Goal: Transaction & Acquisition: Purchase product/service

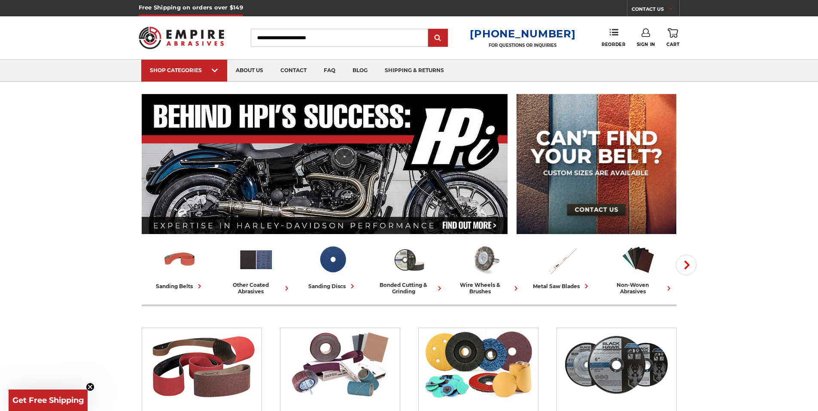
click at [646, 36] on icon at bounding box center [645, 32] width 9 height 9
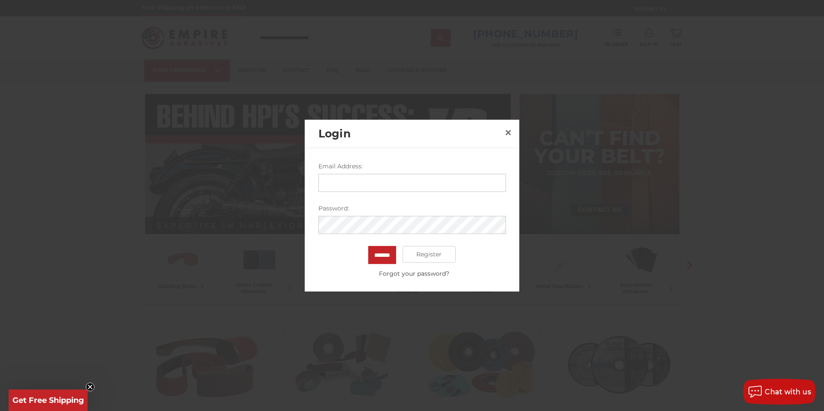
click at [340, 191] on input "Email Address:" at bounding box center [413, 182] width 188 height 18
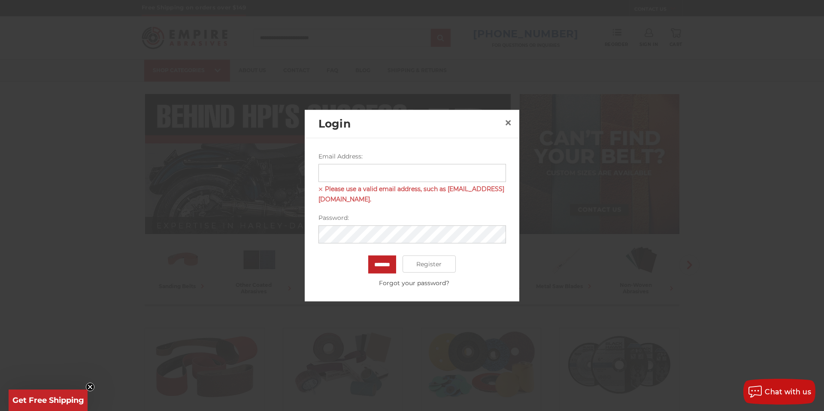
type input "**********"
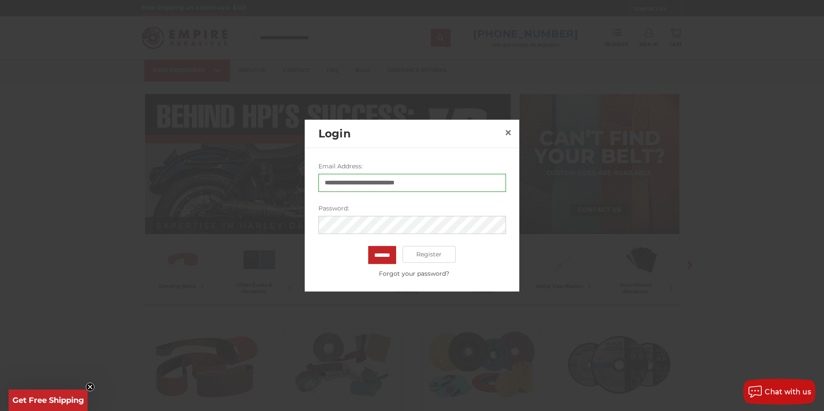
click at [368, 246] on input "*******" at bounding box center [382, 255] width 28 height 18
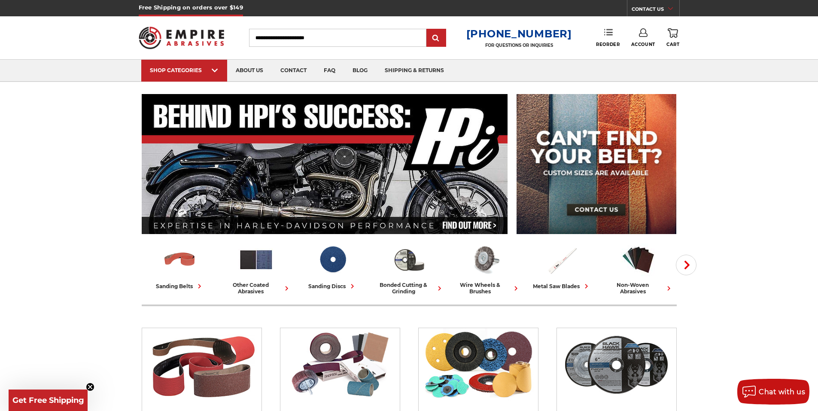
click at [605, 28] on icon at bounding box center [608, 32] width 9 height 9
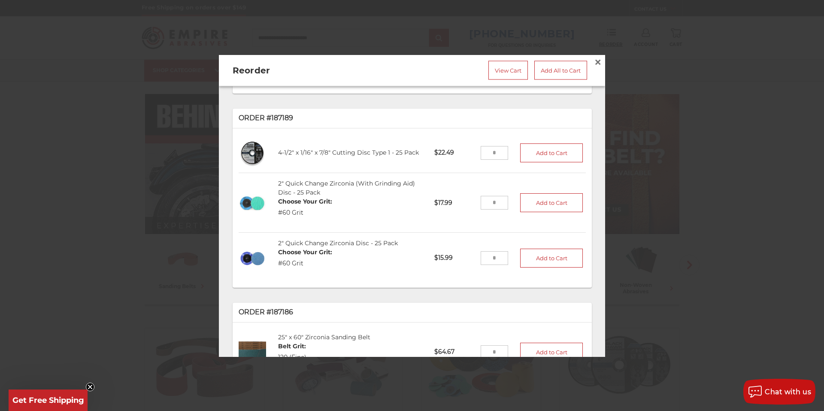
scroll to position [129, 0]
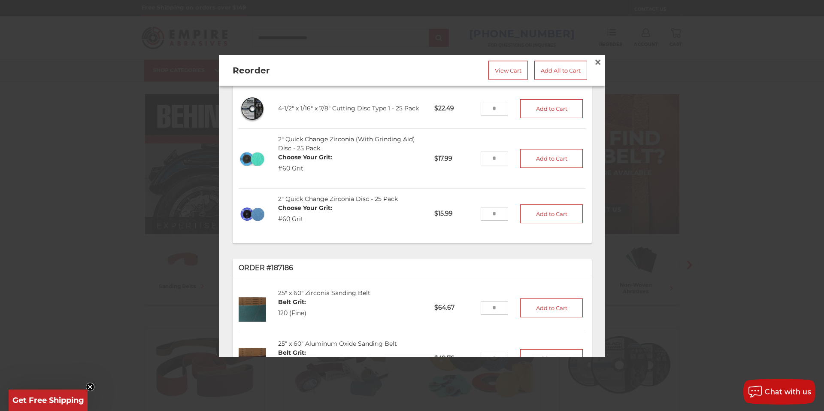
click at [483, 156] on input "tel" at bounding box center [495, 159] width 28 height 14
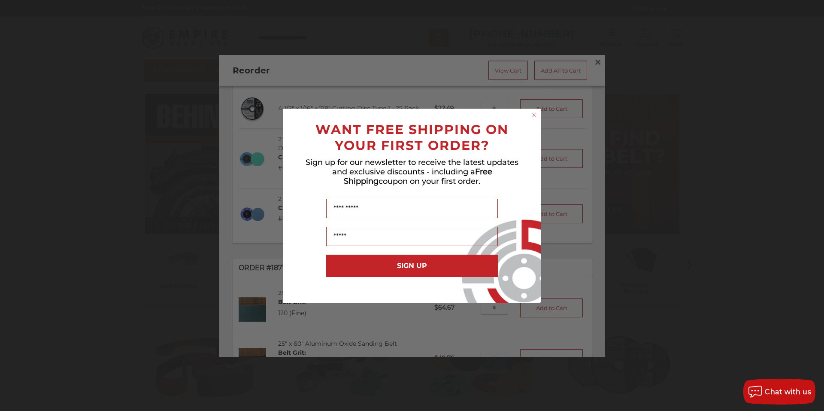
click at [532, 112] on circle "Close dialog" at bounding box center [535, 115] width 8 height 8
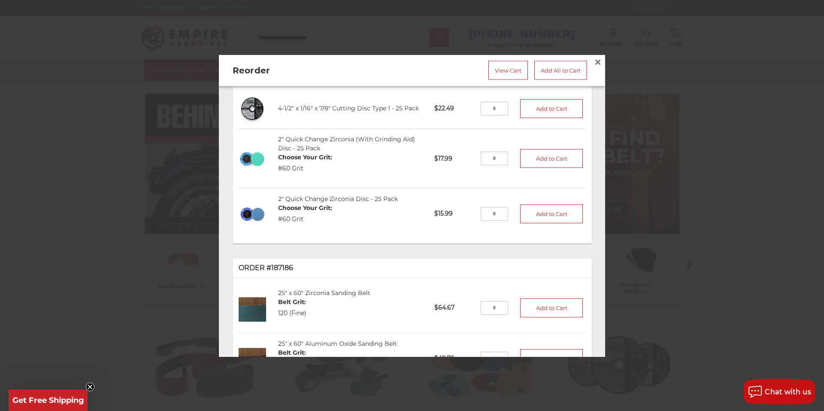
click at [492, 156] on input "tel" at bounding box center [495, 159] width 28 height 14
type input "*"
click at [492, 210] on input "tel" at bounding box center [495, 214] width 28 height 14
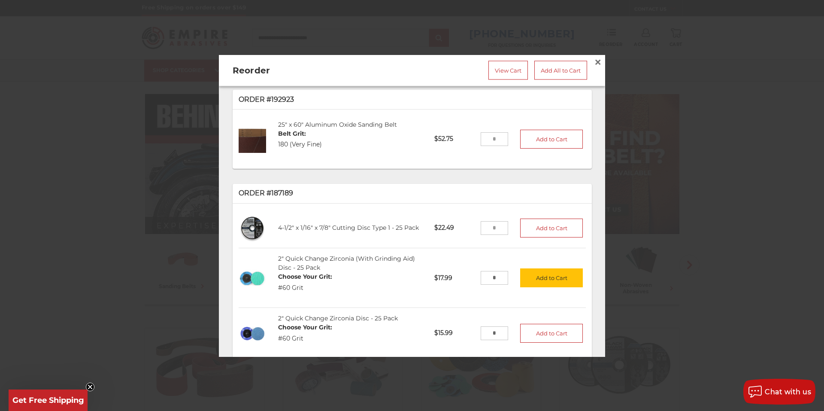
scroll to position [5, 0]
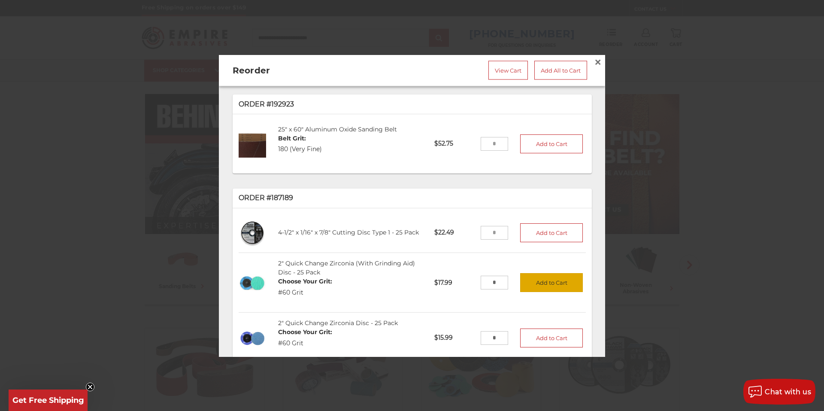
type input "*"
click at [539, 281] on button "Add to Cart" at bounding box center [551, 282] width 63 height 19
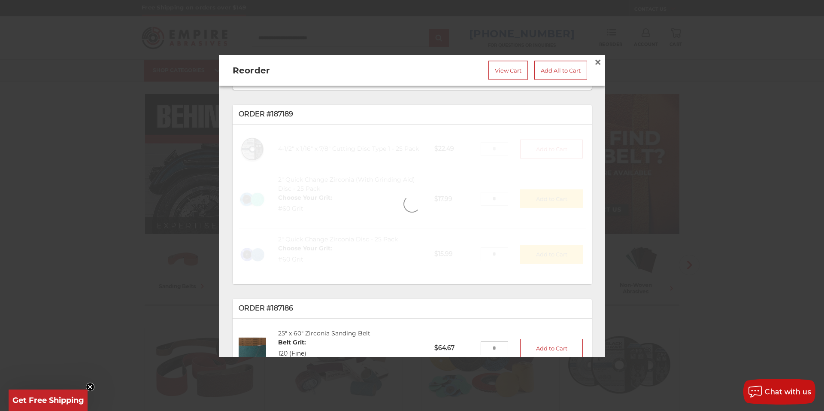
scroll to position [134, 0]
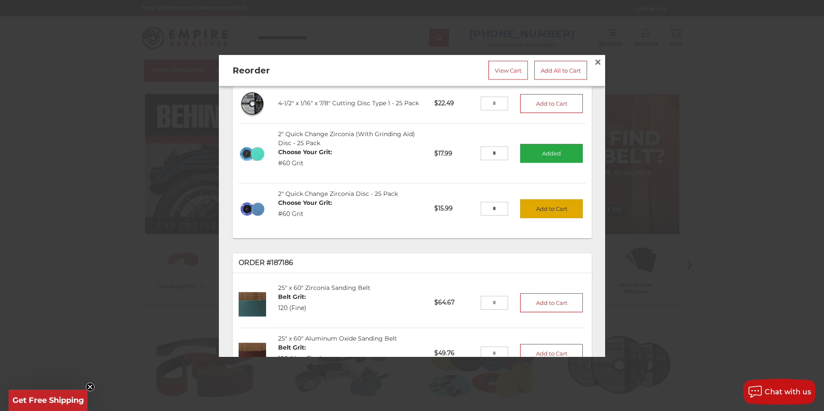
click at [541, 207] on button "Add to Cart" at bounding box center [551, 208] width 63 height 19
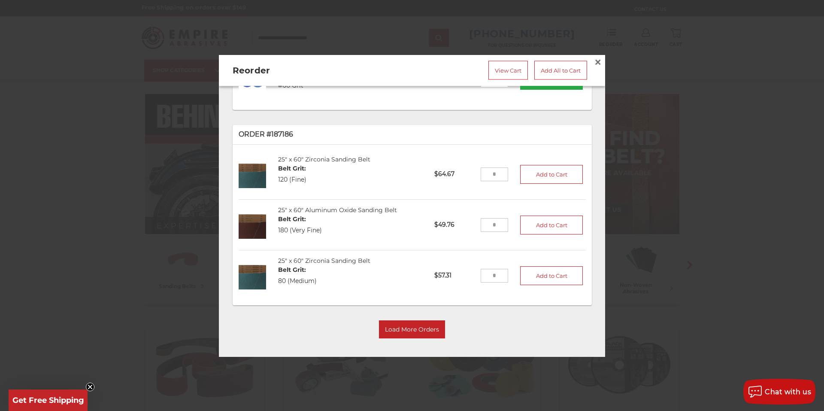
scroll to position [263, 0]
click at [420, 324] on button "Load More Orders" at bounding box center [412, 329] width 66 height 18
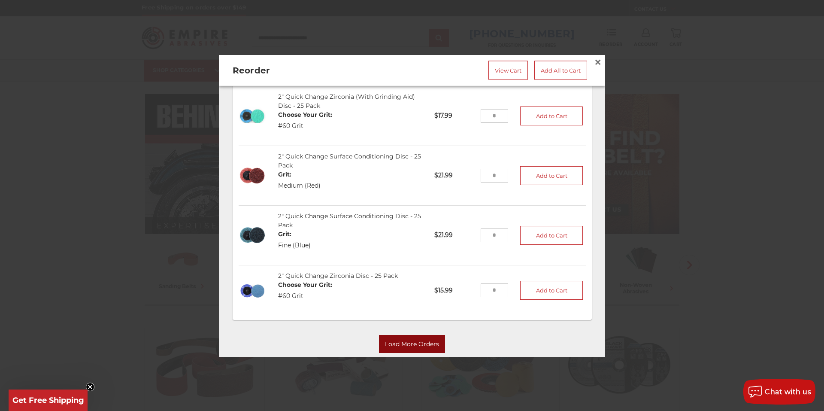
scroll to position [1126, 0]
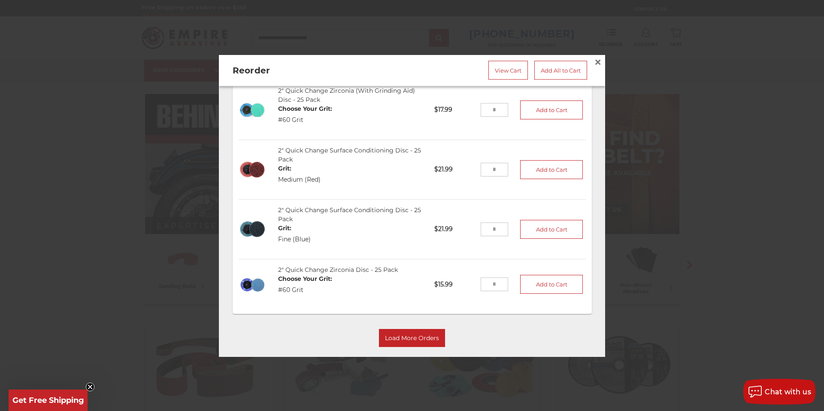
click at [489, 163] on input "tel" at bounding box center [495, 170] width 28 height 14
type input "*"
click at [511, 181] on li "2" Quick Change Surface Conditioning Disc - 25 Pack Grit: Medium (Red) SC2RED-2…" at bounding box center [412, 170] width 347 height 60
click at [485, 163] on input "*" at bounding box center [495, 170] width 28 height 14
click at [487, 163] on input "*" at bounding box center [495, 170] width 28 height 14
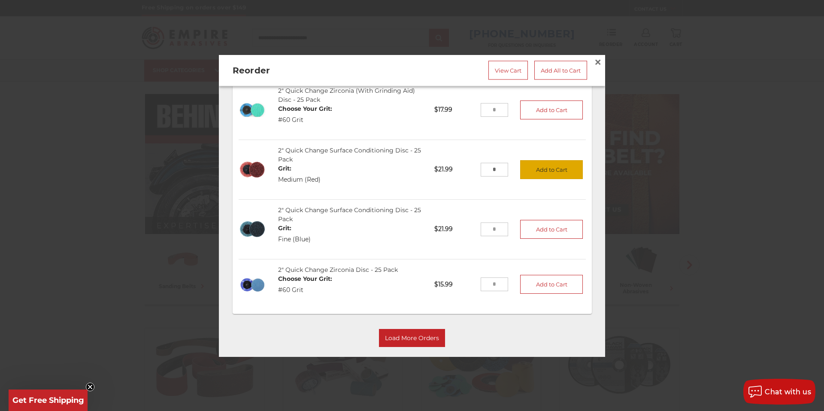
type input "*"
click at [546, 161] on button "Add to Cart" at bounding box center [551, 169] width 63 height 19
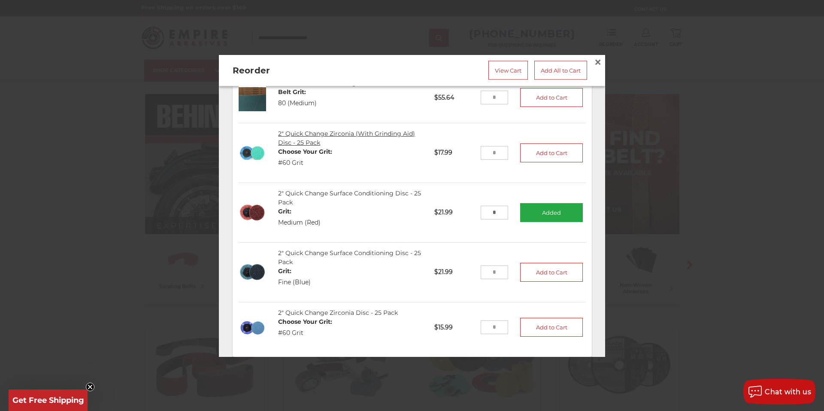
click at [294, 130] on link "2" Quick Change Zirconia (With Grinding Aid) Disc - 25 Pack" at bounding box center [346, 138] width 137 height 17
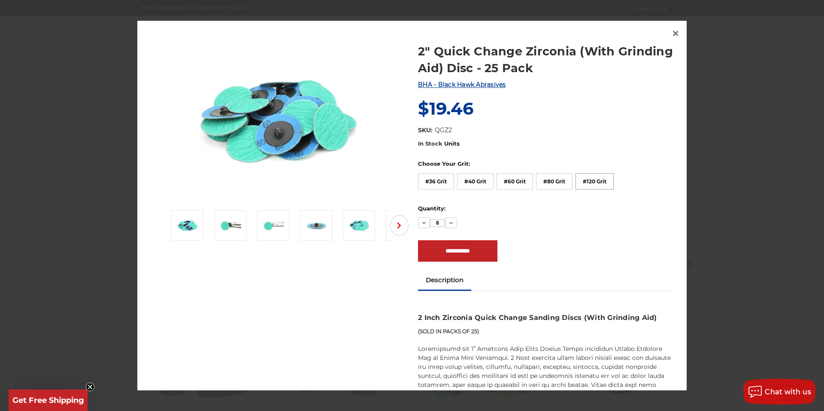
click at [597, 185] on label "#120 Grit" at bounding box center [595, 181] width 38 height 16
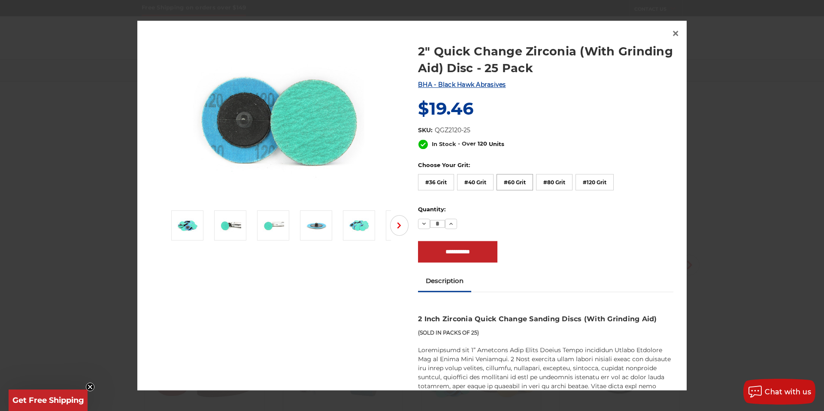
click at [517, 182] on label "#60 Grit" at bounding box center [515, 182] width 36 height 16
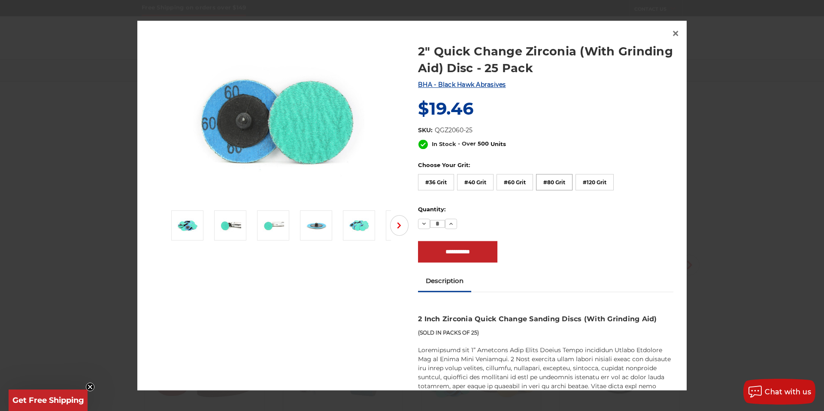
click at [562, 182] on label "#80 Grit" at bounding box center [554, 182] width 36 height 16
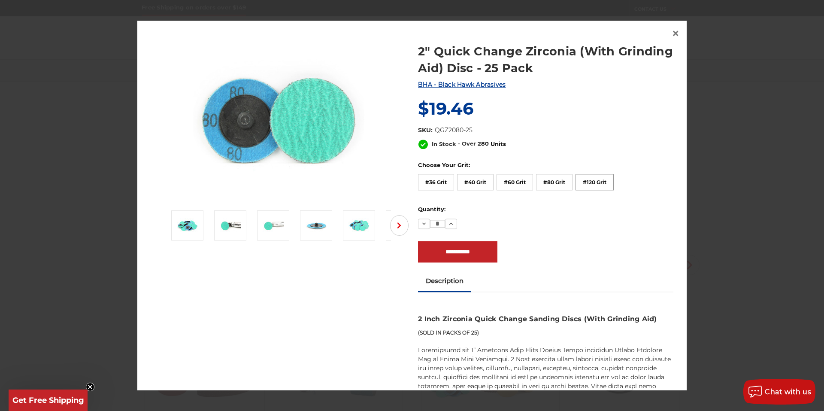
click at [584, 180] on label "#120 Grit" at bounding box center [595, 182] width 38 height 16
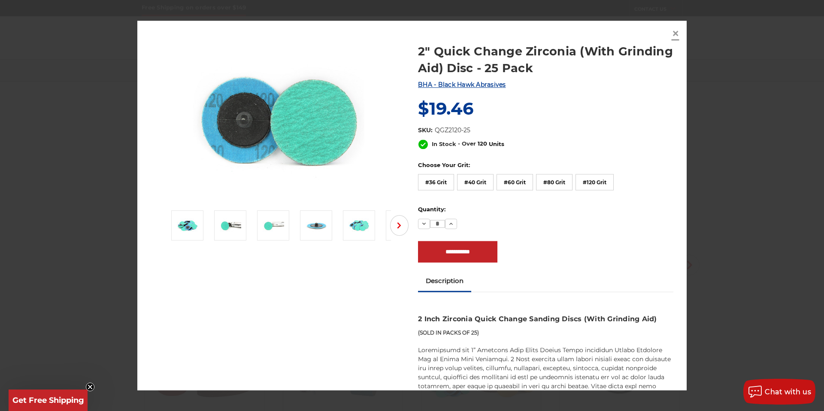
click at [674, 33] on span "×" at bounding box center [676, 33] width 8 height 17
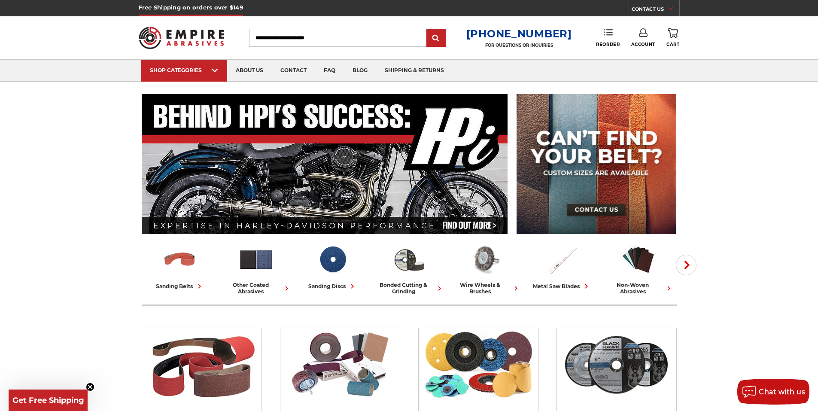
click at [611, 40] on link "Reorder" at bounding box center [608, 37] width 24 height 18
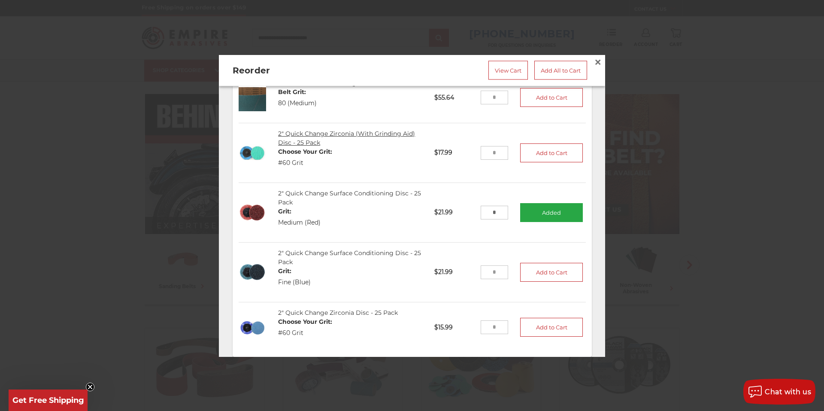
click at [336, 130] on link "2" Quick Change Zirconia (With Grinding Aid) Disc - 25 Pack" at bounding box center [346, 138] width 137 height 17
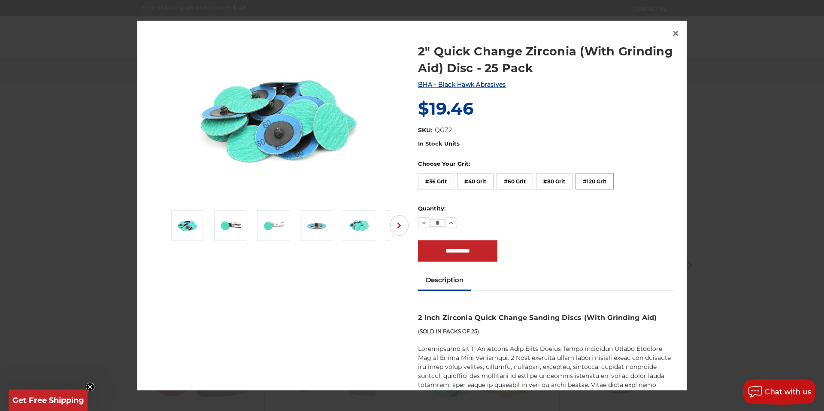
click at [595, 180] on label "#120 Grit" at bounding box center [595, 181] width 38 height 16
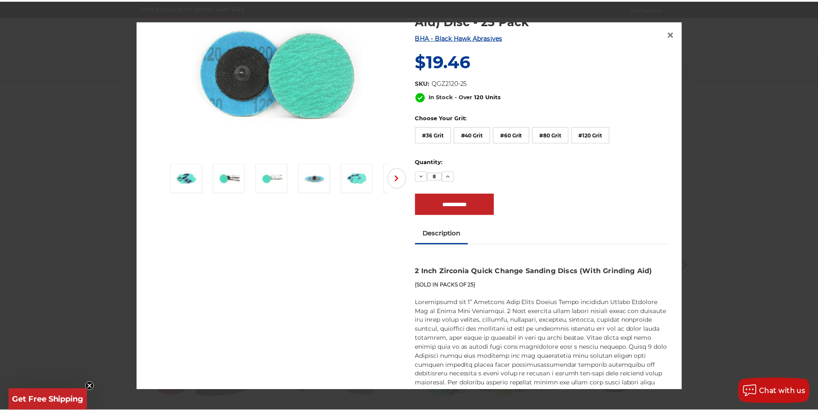
scroll to position [0, 0]
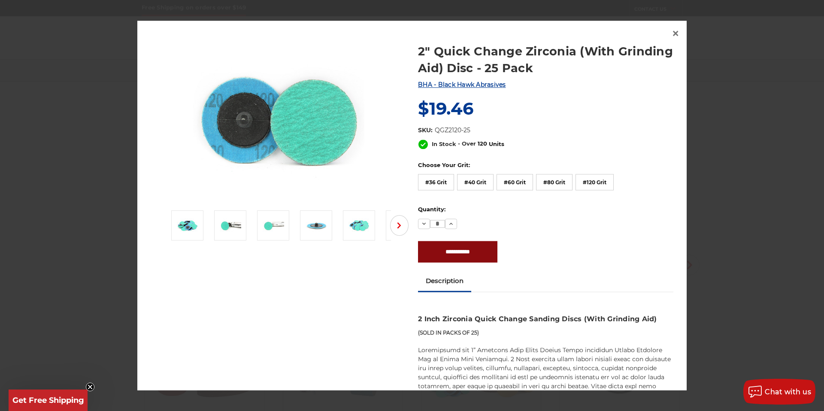
click at [484, 250] on input "**********" at bounding box center [457, 251] width 79 height 21
type input "**********"
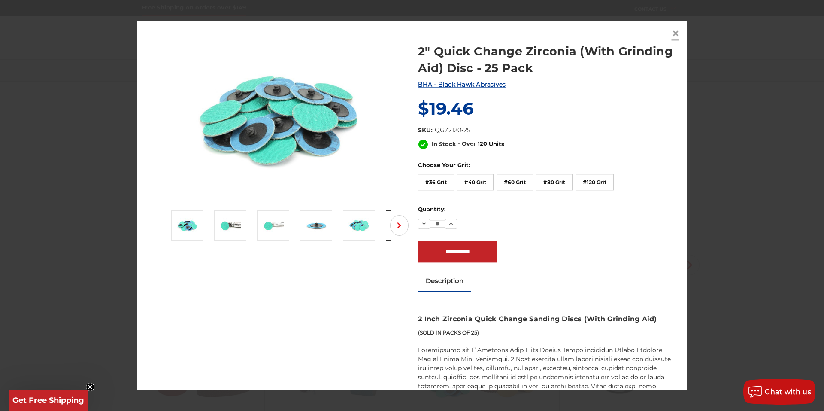
click at [674, 33] on span "×" at bounding box center [676, 33] width 8 height 17
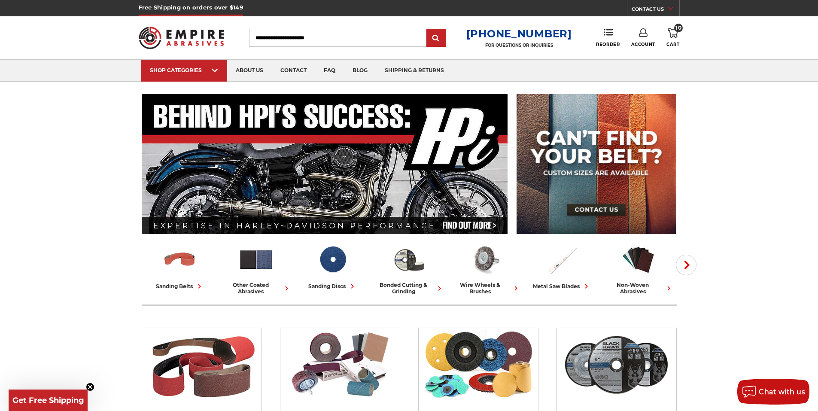
click at [673, 29] on icon at bounding box center [673, 32] width 10 height 9
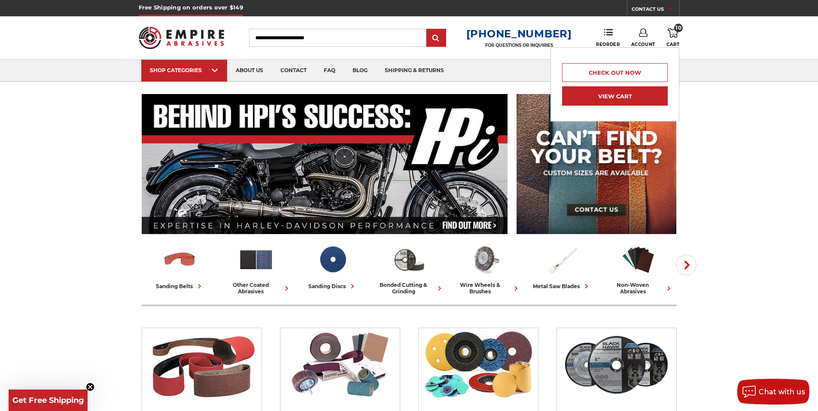
click at [616, 96] on link "View Cart" at bounding box center [615, 95] width 106 height 19
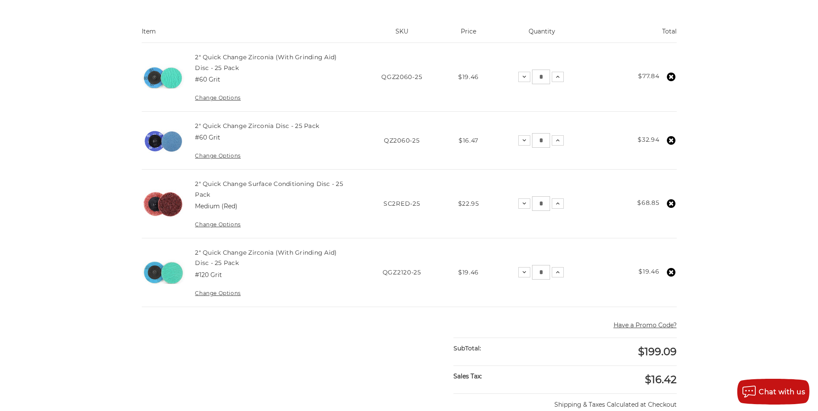
scroll to position [215, 0]
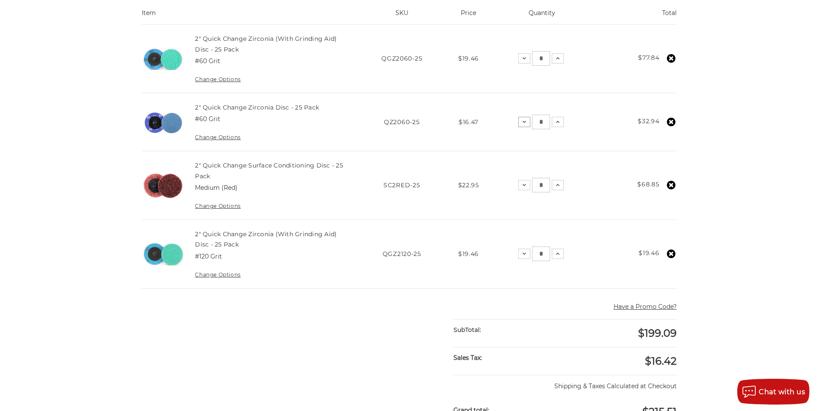
click at [525, 123] on icon at bounding box center [524, 121] width 7 height 7
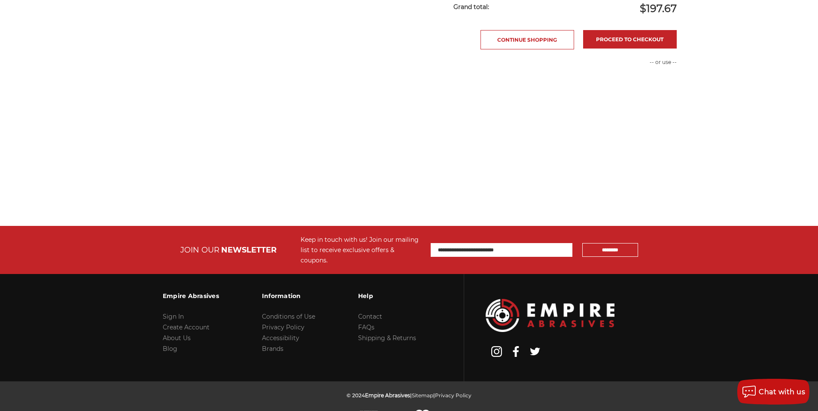
scroll to position [625, 0]
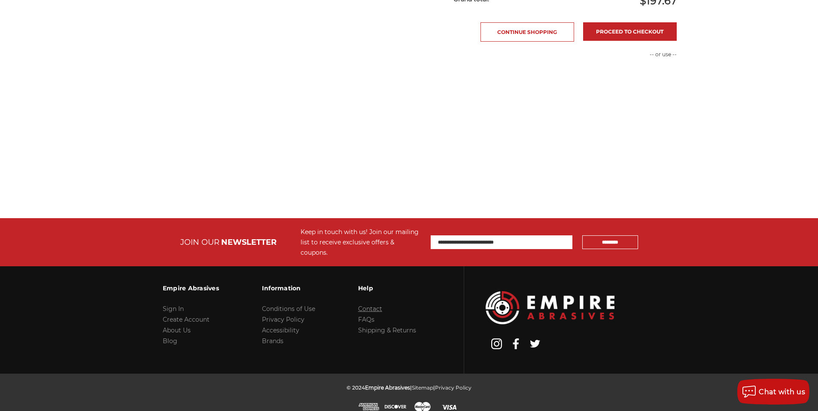
click at [370, 305] on link "Contact" at bounding box center [370, 309] width 24 height 8
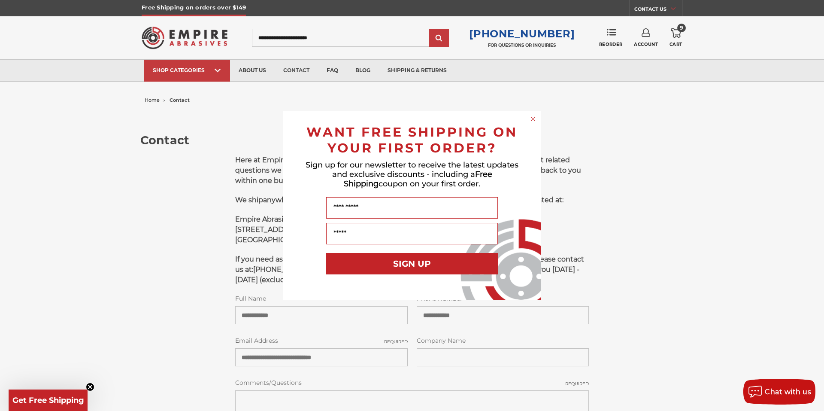
click at [534, 117] on circle "Close dialog" at bounding box center [533, 119] width 8 height 8
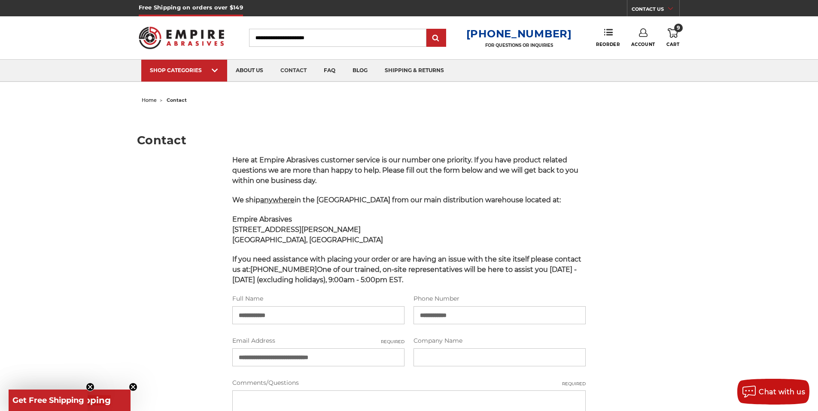
click at [669, 33] on icon at bounding box center [673, 32] width 10 height 9
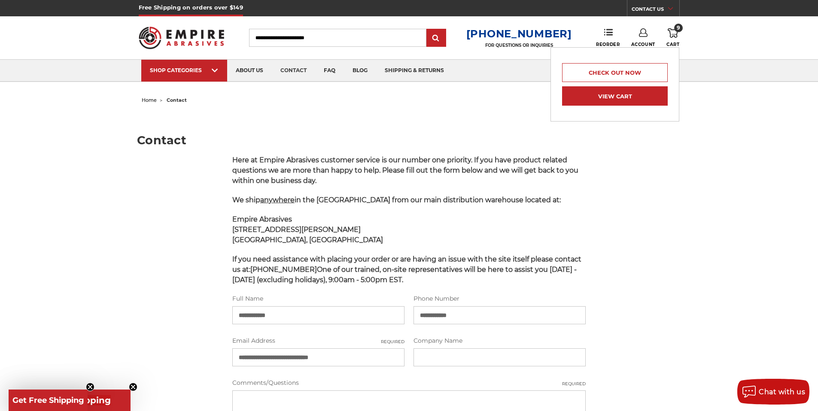
click at [622, 92] on link "View Cart" at bounding box center [615, 95] width 106 height 19
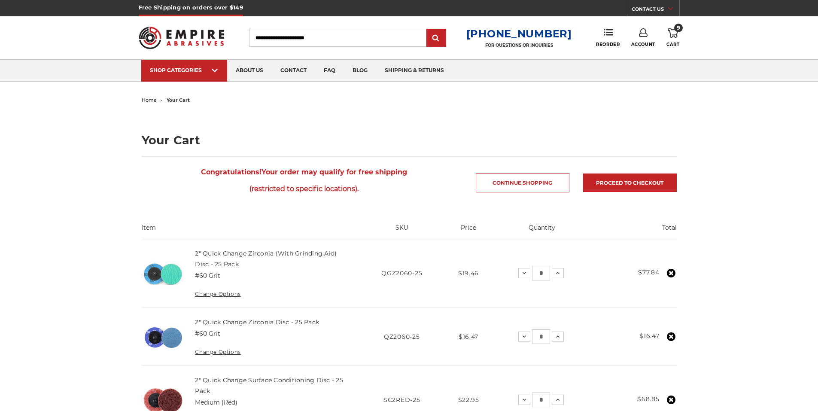
scroll to position [129, 0]
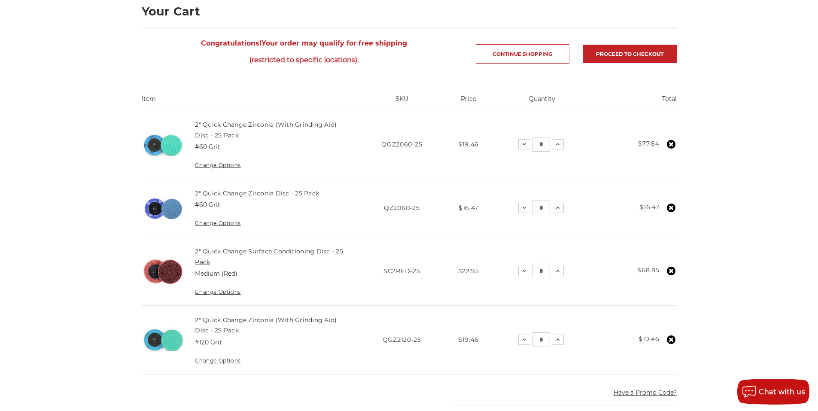
click at [242, 250] on link "2" Quick Change Surface Conditioning Disc - 25 Pack" at bounding box center [269, 256] width 148 height 18
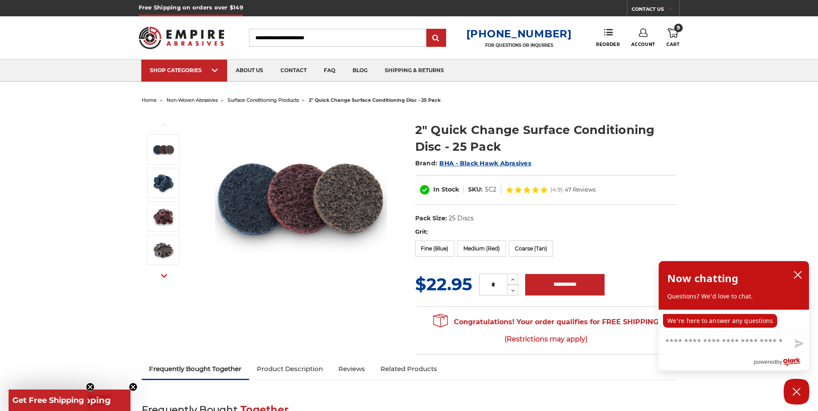
click at [331, 41] on input "Search" at bounding box center [337, 38] width 177 height 18
click at [365, 44] on input "Search" at bounding box center [337, 38] width 177 height 18
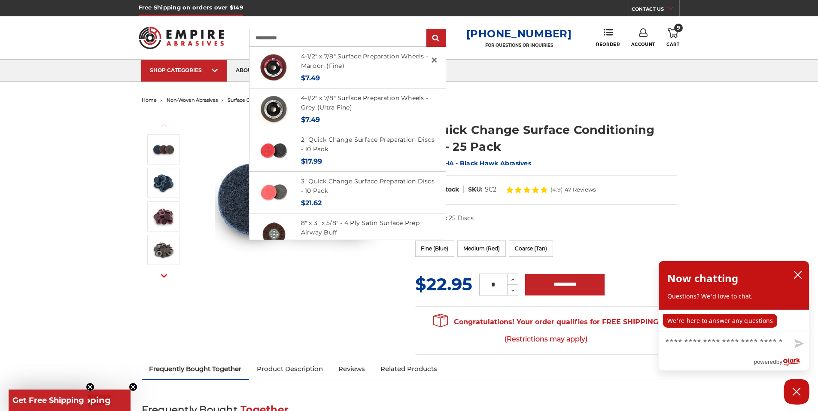
type input "**********"
click at [797, 276] on icon "close chatbox" at bounding box center [797, 274] width 7 height 7
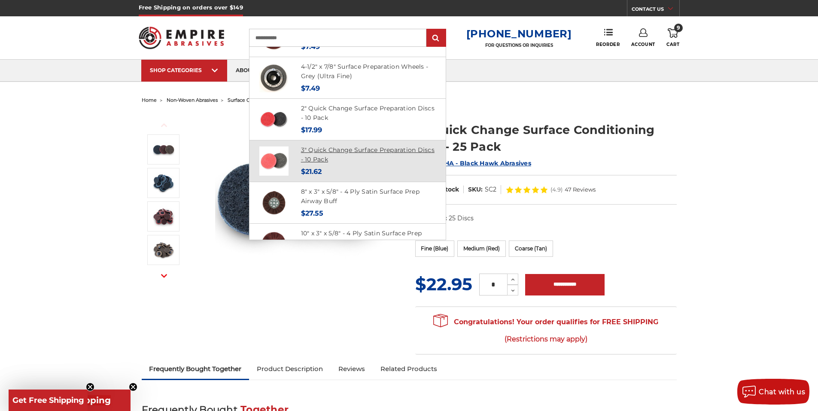
scroll to position [172, 0]
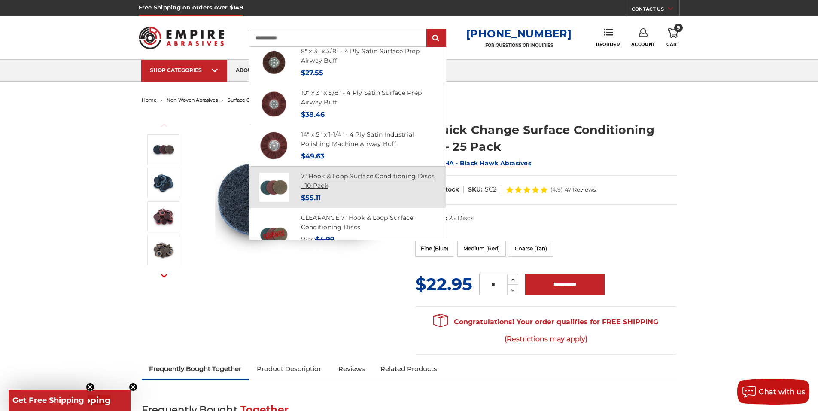
click at [364, 177] on link "7" Hook & Loop Surface Conditioning Discs - 10 Pack" at bounding box center [368, 181] width 134 height 18
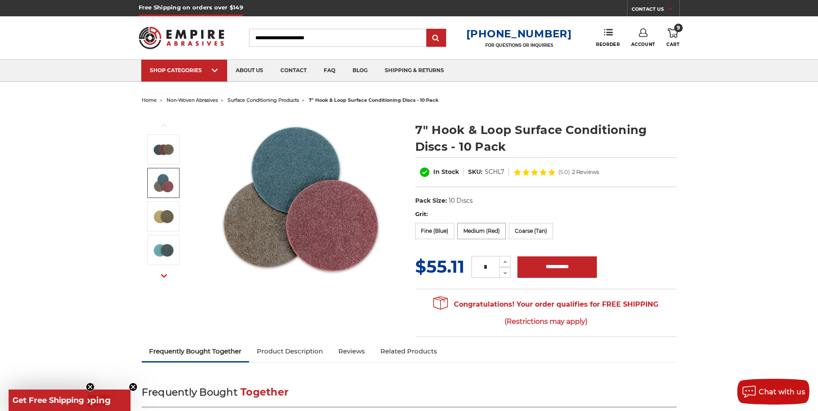
click at [481, 230] on label "Medium (Red)" at bounding box center [481, 231] width 49 height 16
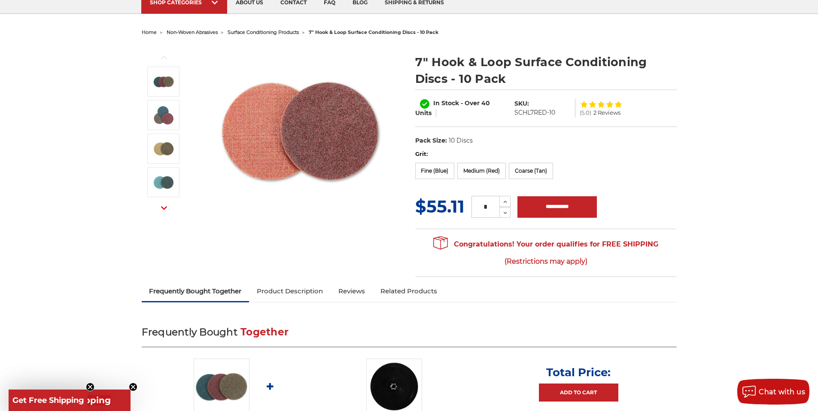
scroll to position [86, 0]
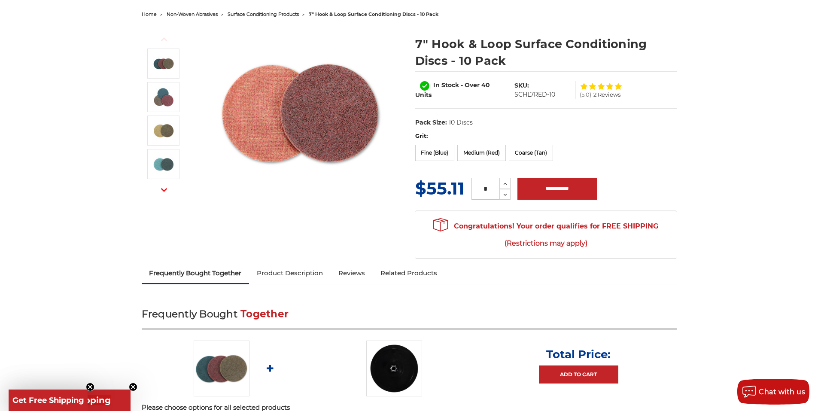
click at [162, 188] on use "button" at bounding box center [164, 189] width 6 height 3
click at [379, 218] on div "Previous" at bounding box center [409, 142] width 547 height 243
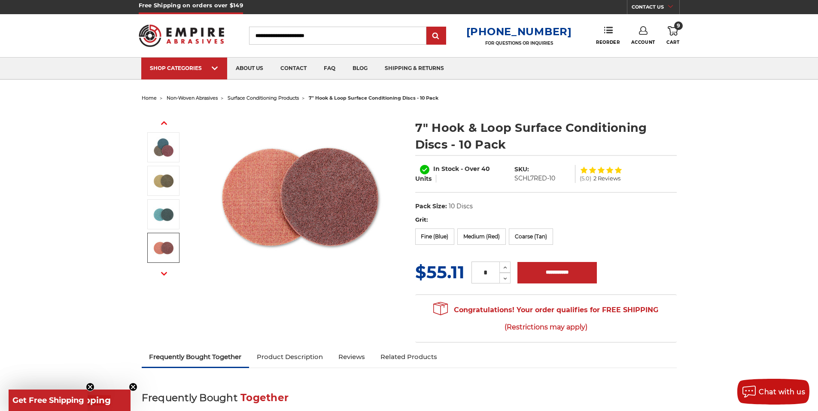
scroll to position [0, 0]
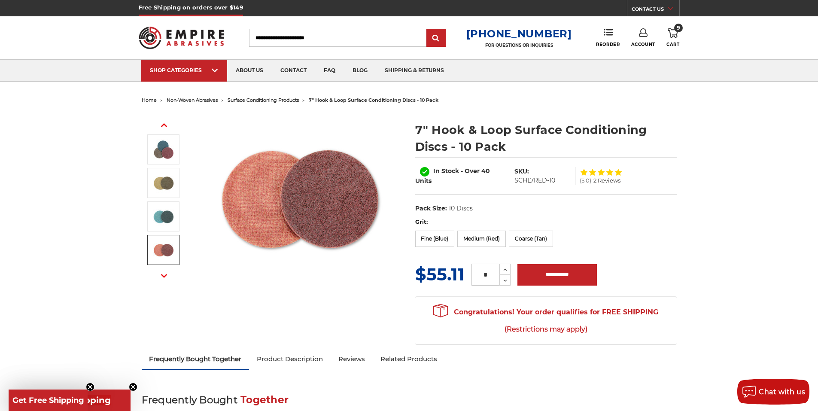
click at [324, 38] on input "Search" at bounding box center [337, 38] width 177 height 18
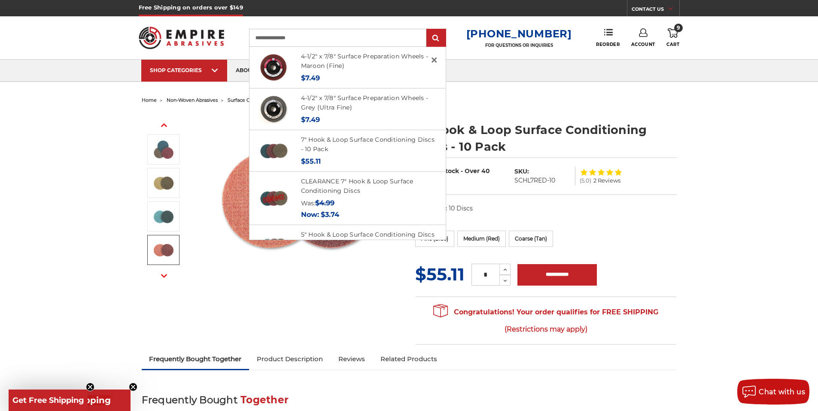
type input "**********"
click at [428, 30] on input "submit" at bounding box center [436, 38] width 17 height 17
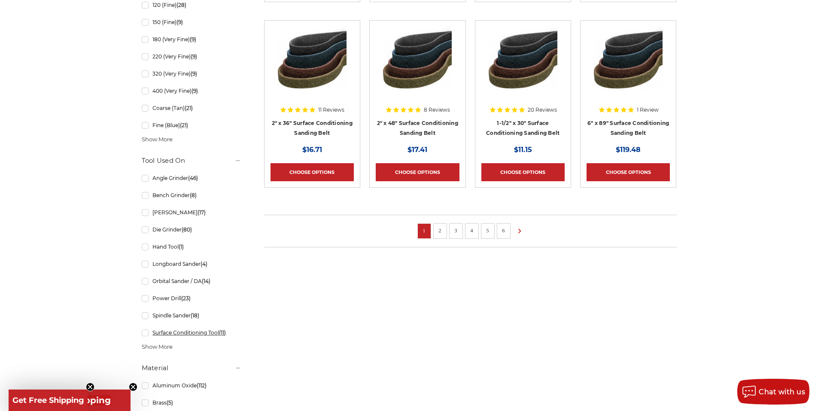
scroll to position [601, 0]
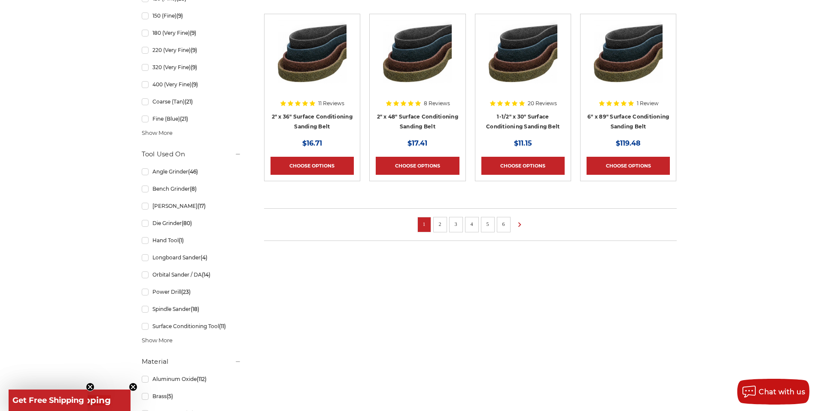
click at [153, 340] on span "Show More" at bounding box center [157, 340] width 31 height 9
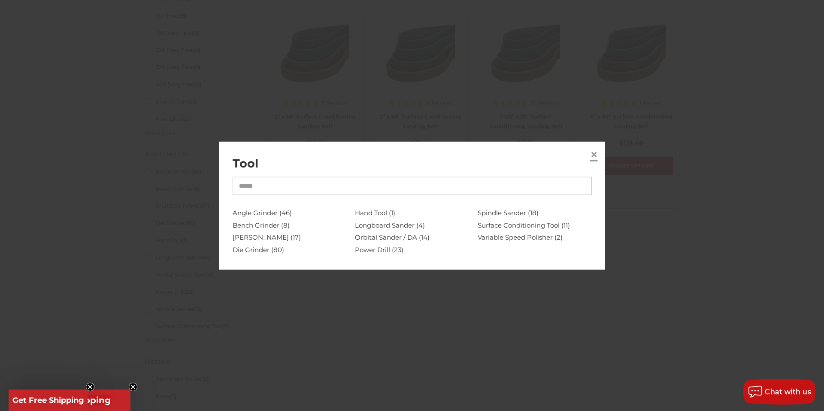
click at [599, 154] on link "×" at bounding box center [594, 155] width 14 height 14
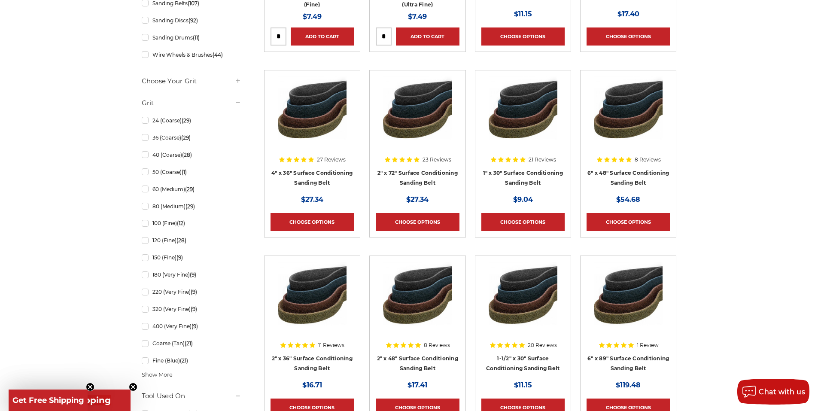
scroll to position [429, 0]
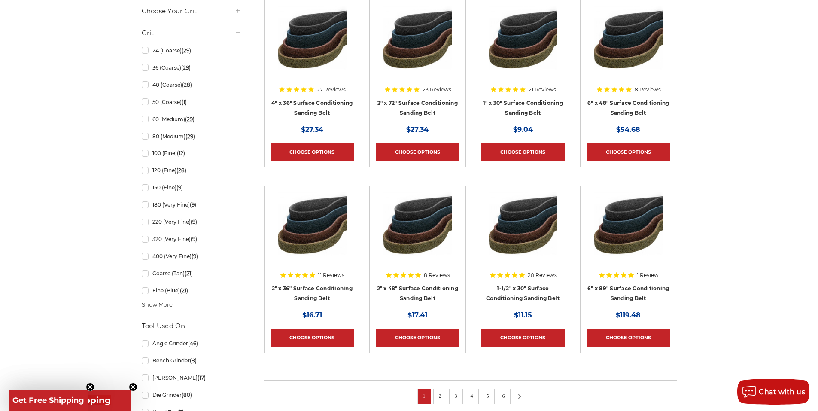
click at [519, 396] on icon at bounding box center [519, 395] width 10 height 9
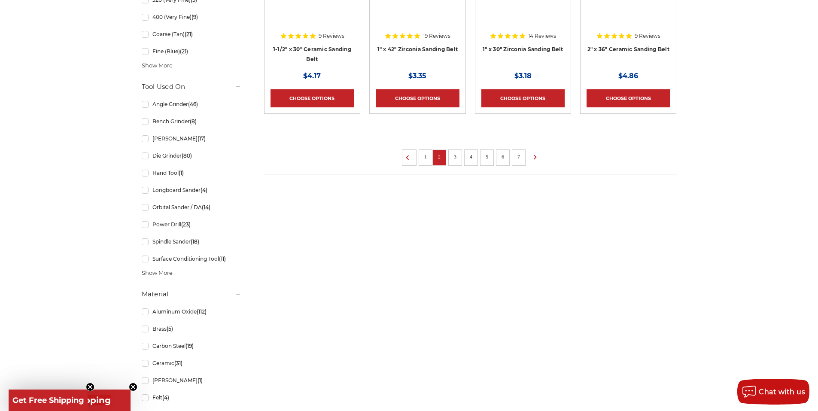
scroll to position [687, 0]
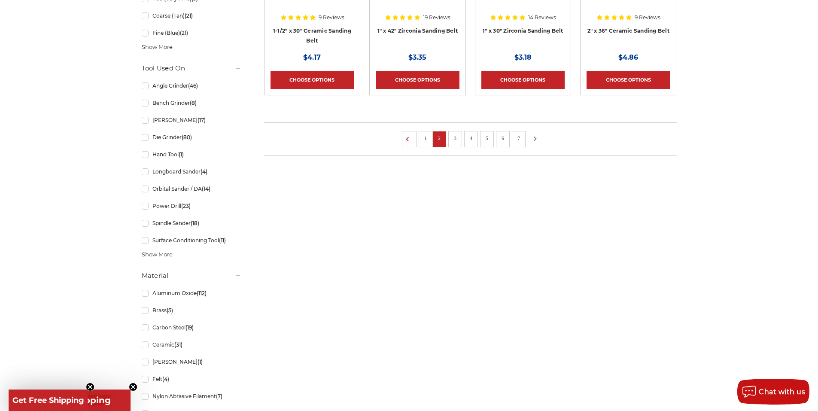
click at [534, 137] on icon at bounding box center [535, 138] width 10 height 9
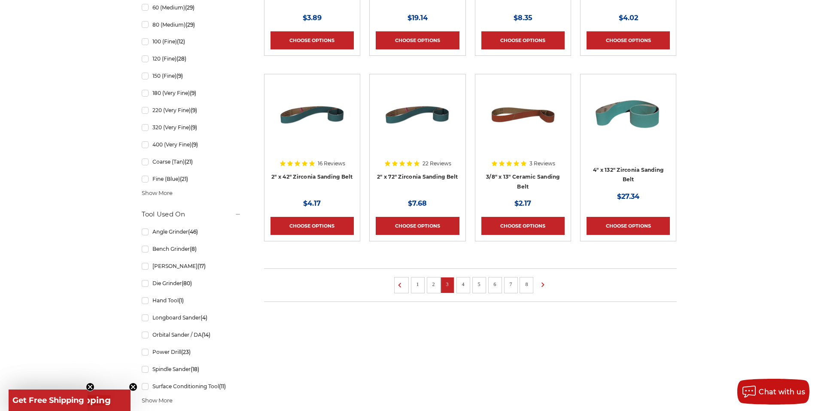
scroll to position [558, 0]
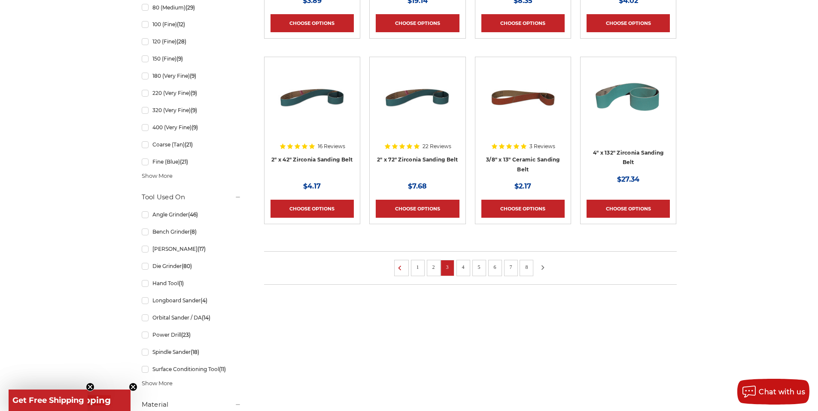
click at [540, 266] on icon at bounding box center [542, 267] width 10 height 9
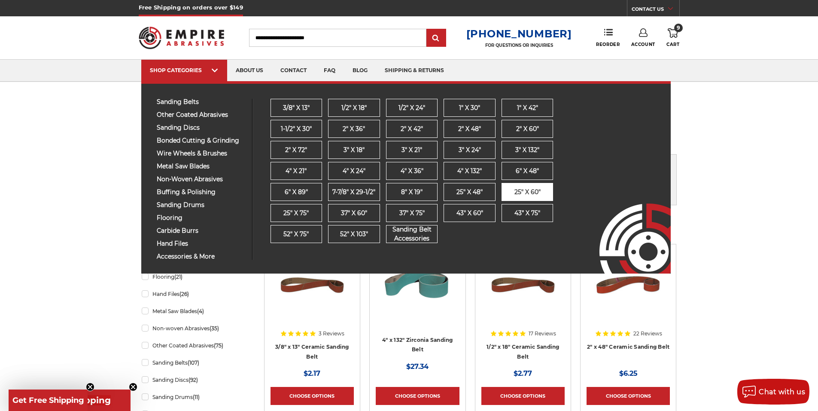
click at [525, 197] on link "25" x 60"" at bounding box center [527, 192] width 52 height 18
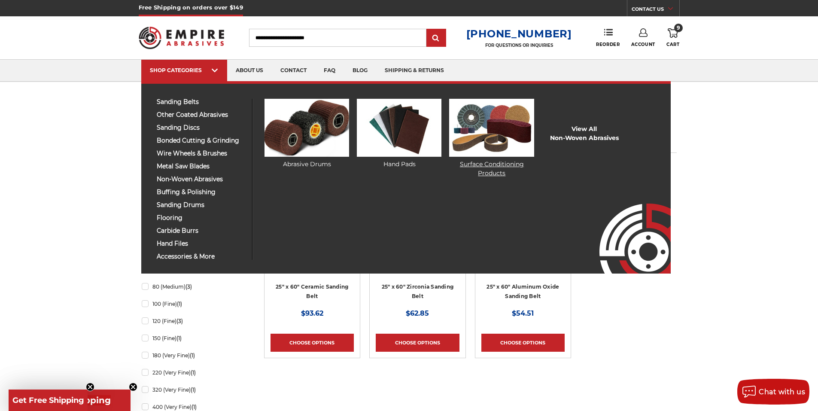
click at [496, 152] on img at bounding box center [491, 128] width 85 height 58
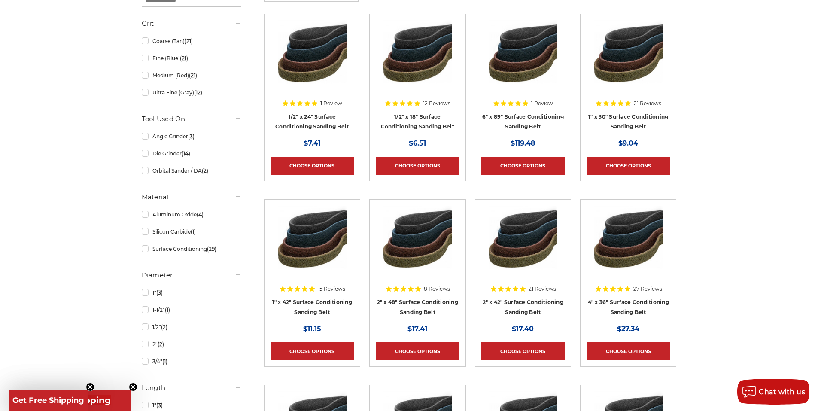
scroll to position [172, 0]
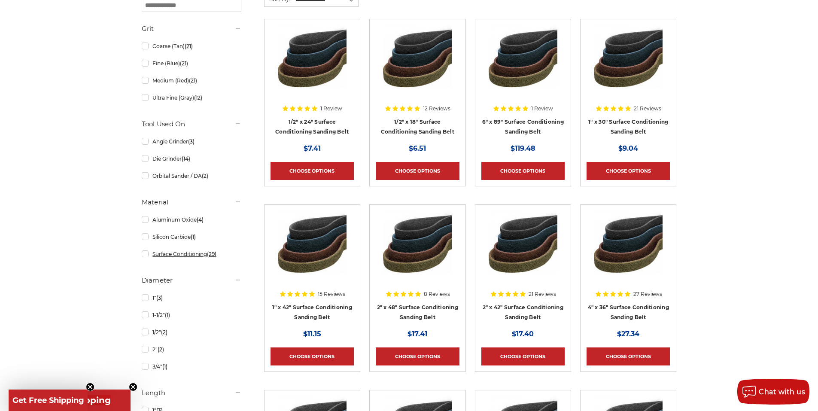
click at [144, 254] on link "Surface Conditioning (29)" at bounding box center [192, 253] width 100 height 15
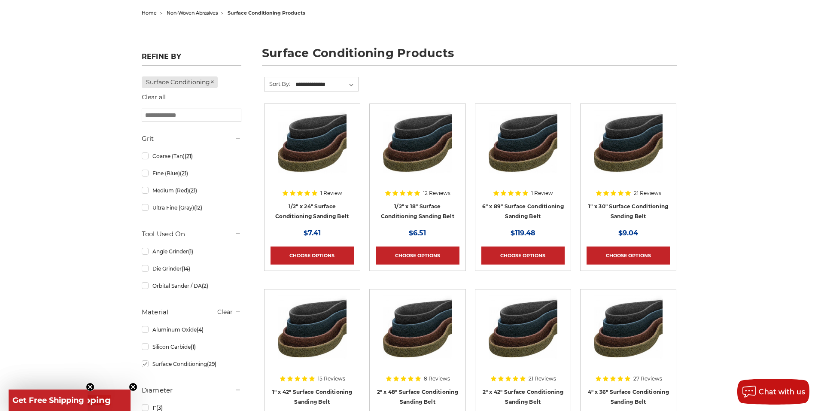
scroll to position [129, 0]
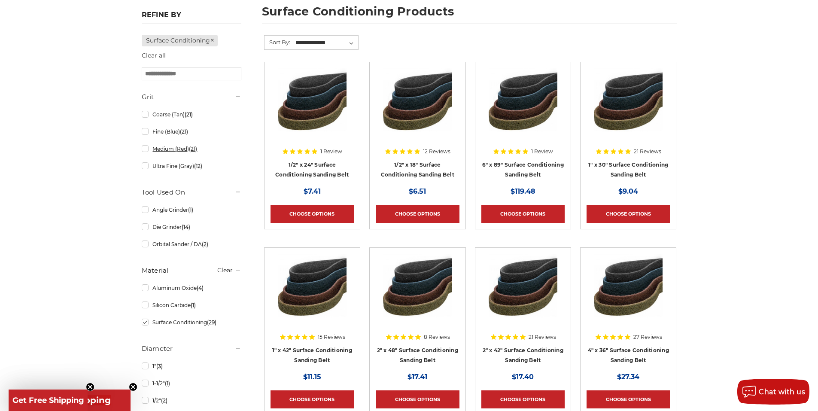
click at [143, 150] on link "Medium (Red) (21)" at bounding box center [192, 148] width 100 height 15
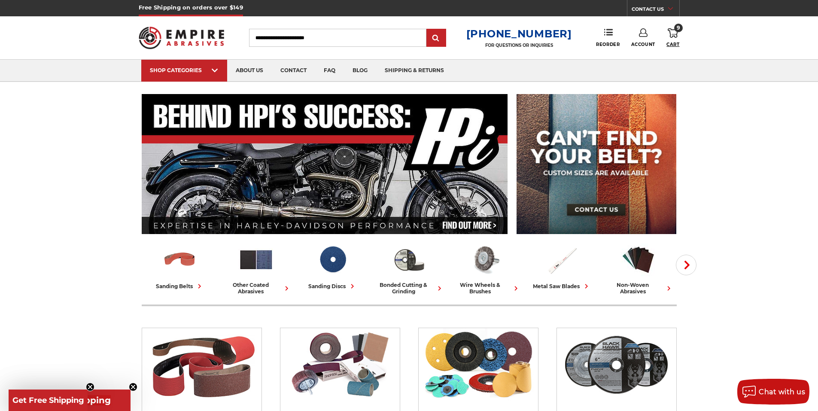
click at [674, 42] on span "Cart" at bounding box center [672, 45] width 13 height 6
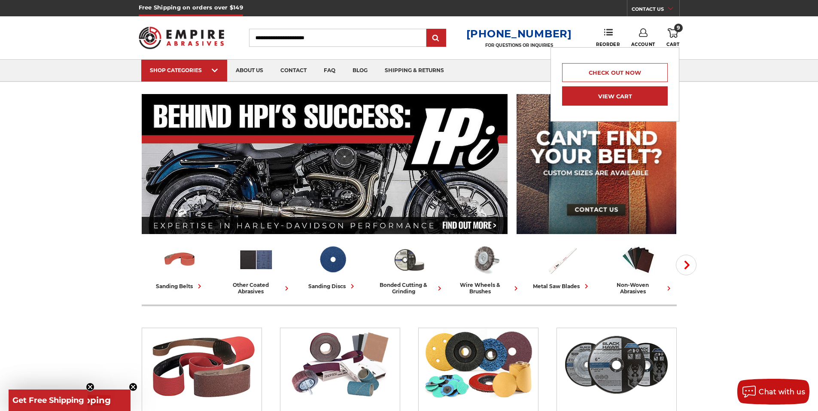
click at [622, 94] on link "View Cart" at bounding box center [615, 95] width 106 height 19
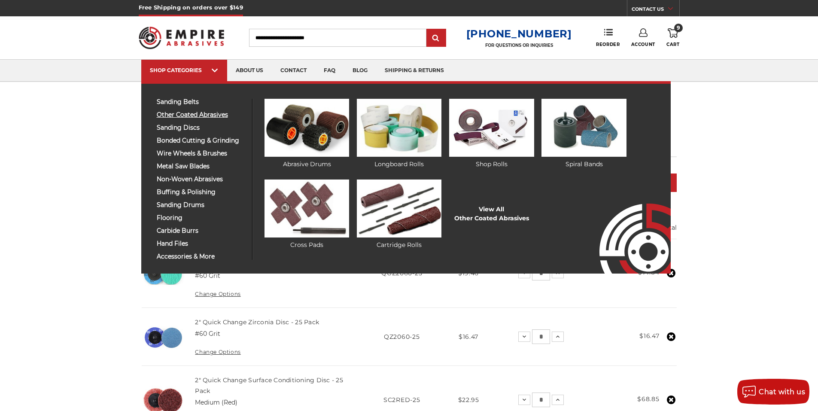
click at [190, 113] on span "other coated abrasives" at bounding box center [201, 115] width 89 height 6
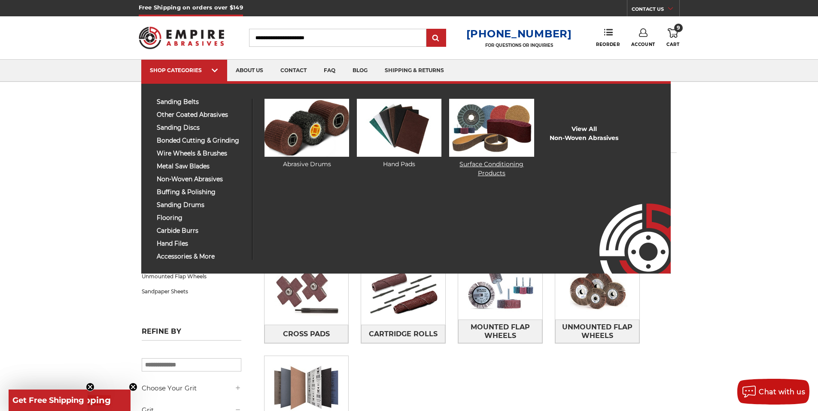
click at [468, 148] on img at bounding box center [491, 128] width 85 height 58
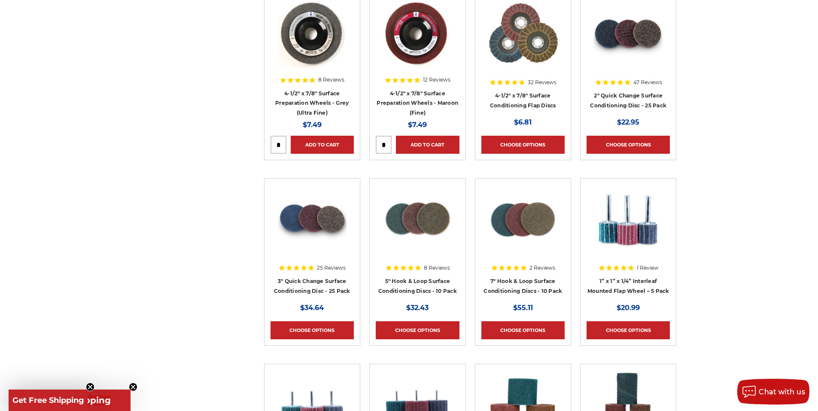
scroll to position [859, 0]
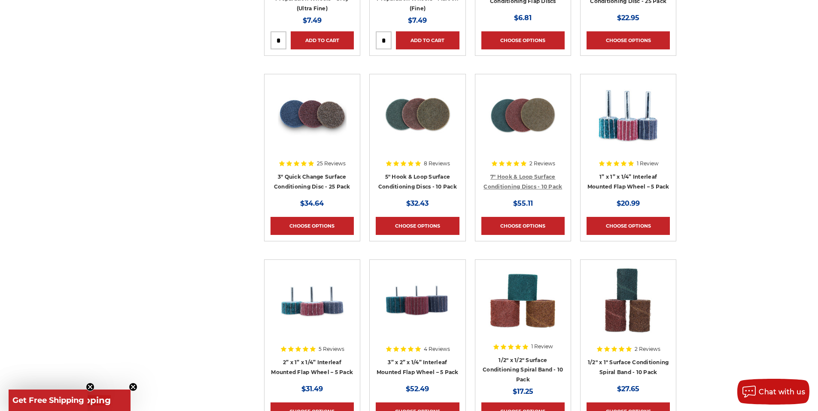
click at [537, 176] on link "7" Hook & Loop Surface Conditioning Discs - 10 Pack" at bounding box center [522, 181] width 79 height 16
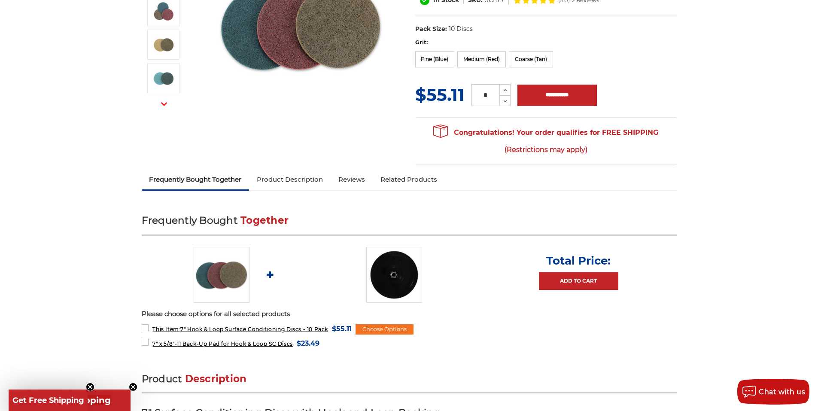
click at [313, 181] on link "Product Description" at bounding box center [290, 179] width 82 height 19
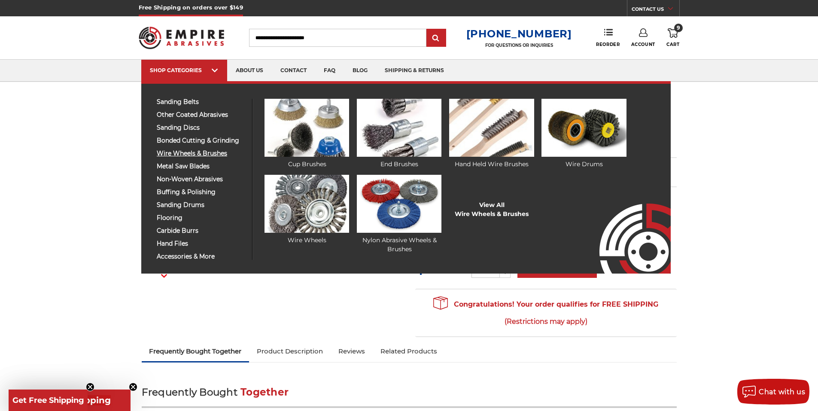
click at [188, 153] on span "wire wheels & brushes" at bounding box center [201, 153] width 89 height 6
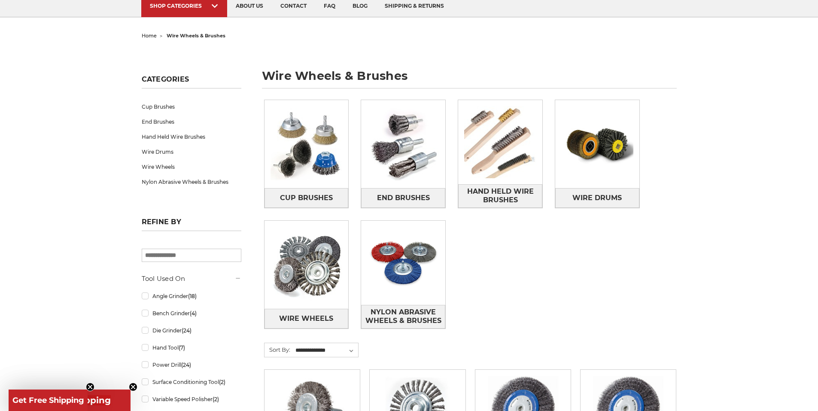
scroll to position [86, 0]
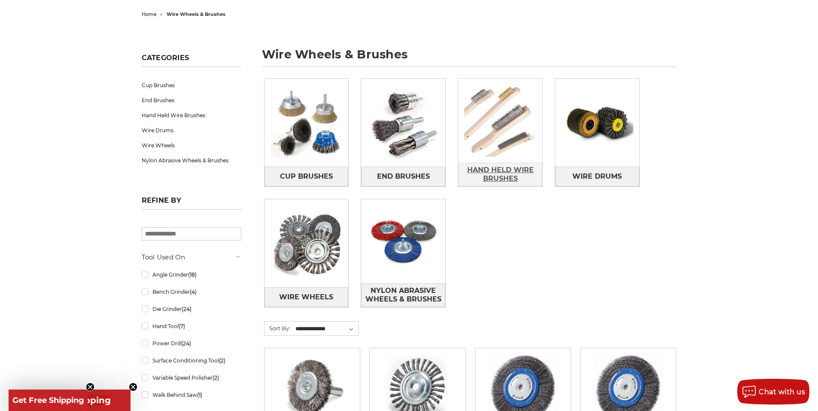
click at [488, 180] on span "Hand Held Wire Brushes" at bounding box center [499, 174] width 83 height 23
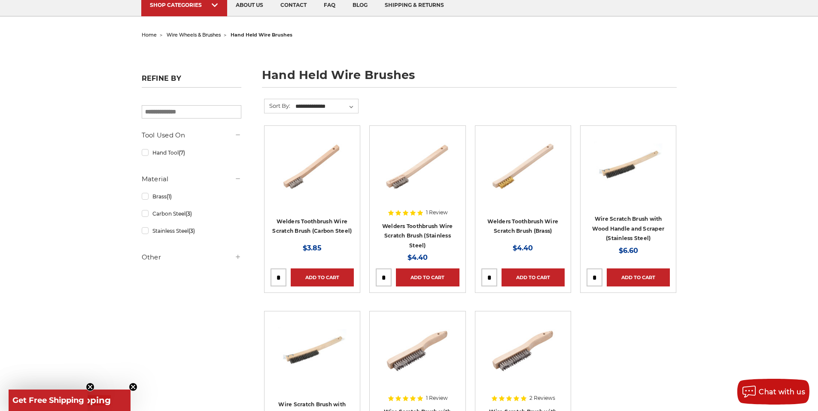
scroll to position [43, 0]
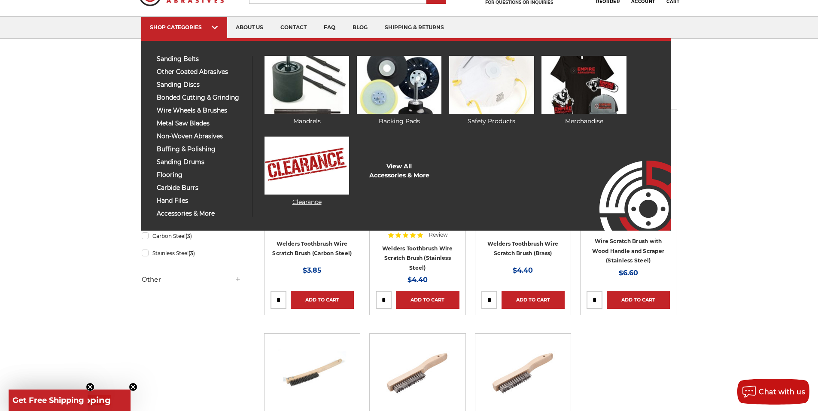
click at [291, 185] on img at bounding box center [306, 166] width 85 height 58
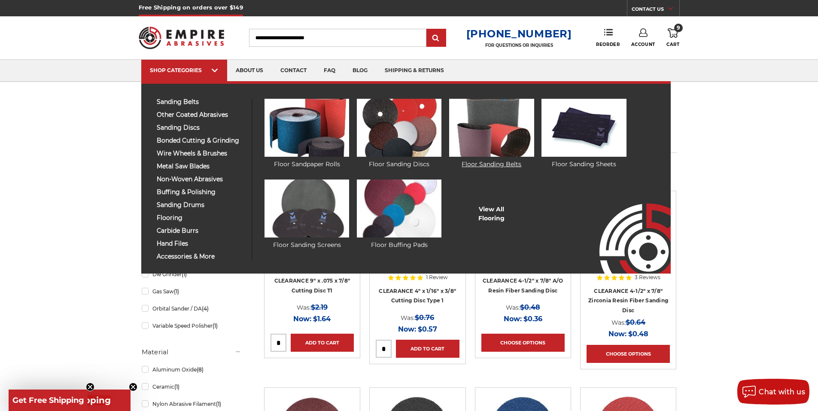
click at [485, 140] on img at bounding box center [491, 128] width 85 height 58
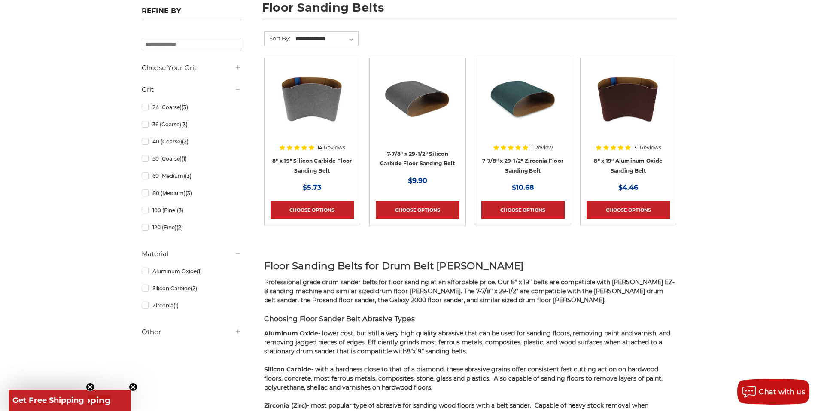
scroll to position [129, 0]
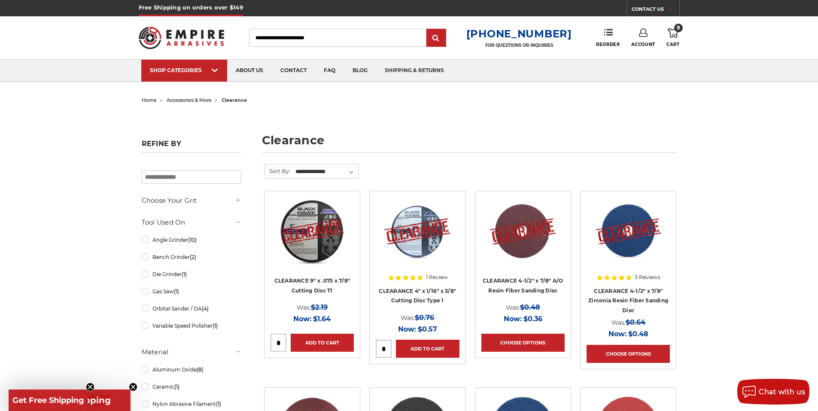
click at [675, 37] on use at bounding box center [673, 32] width 10 height 9
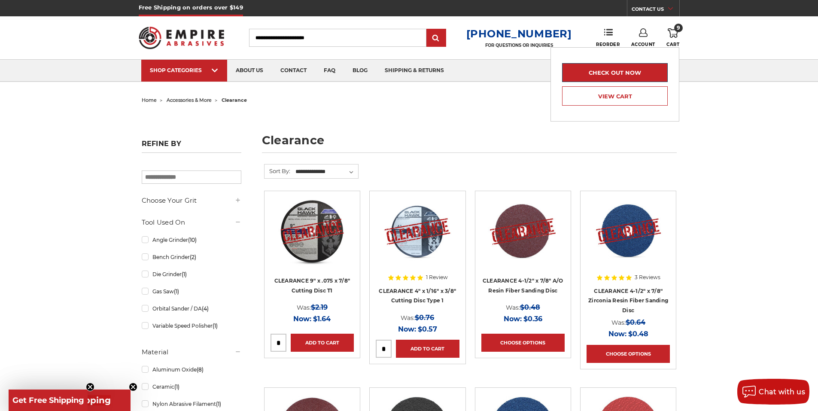
click at [621, 79] on link "Check out now" at bounding box center [615, 72] width 106 height 19
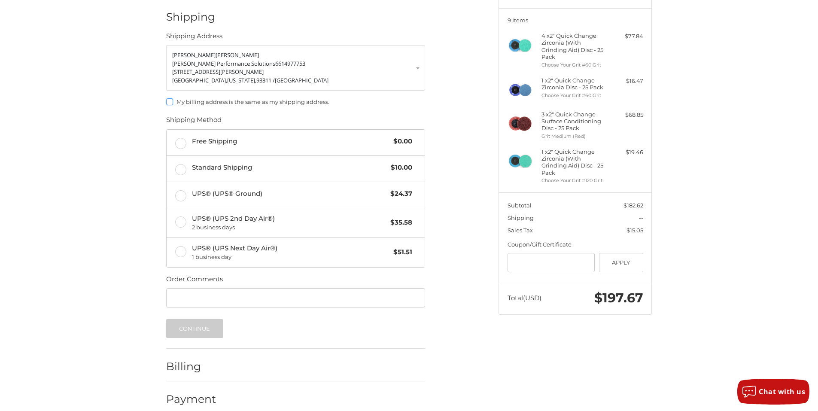
scroll to position [113, 0]
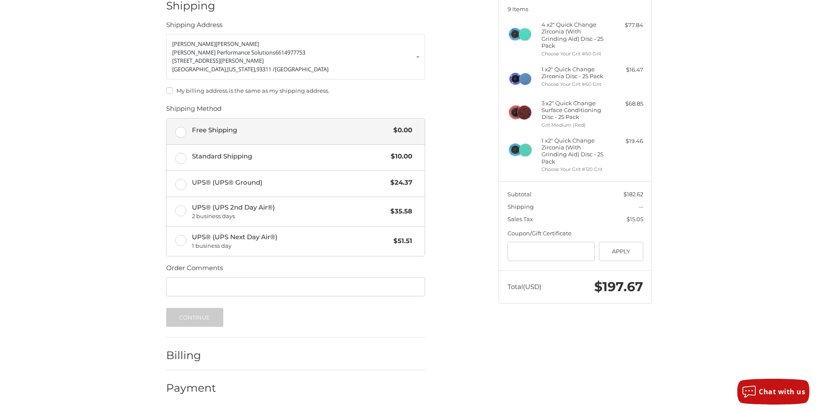
click at [260, 130] on span "Free Shipping" at bounding box center [290, 130] width 197 height 10
click at [292, 87] on label "My billing address is the same as my shipping address." at bounding box center [295, 90] width 259 height 7
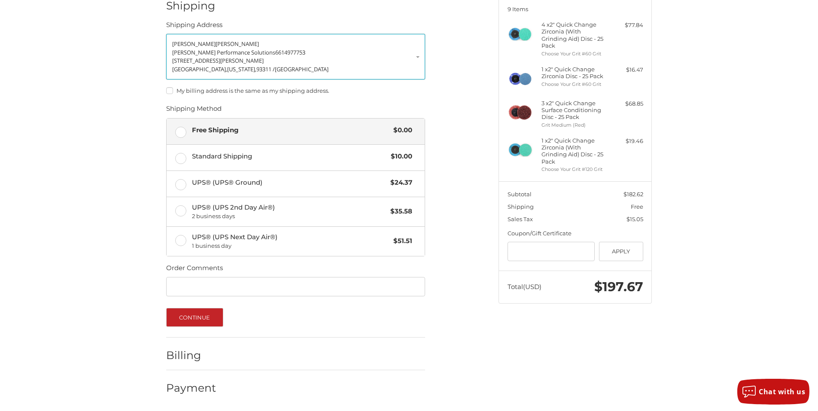
click at [393, 63] on p "6308 Wheeler Valley Lane" at bounding box center [295, 61] width 247 height 9
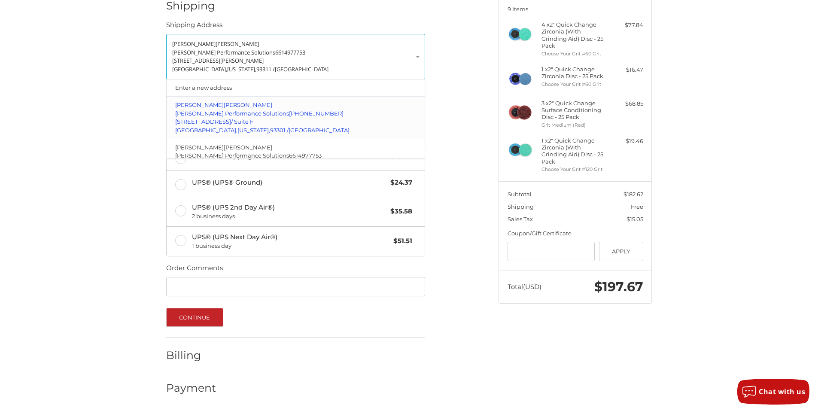
click at [296, 118] on p "301 Espee Street / Suite F" at bounding box center [295, 122] width 241 height 9
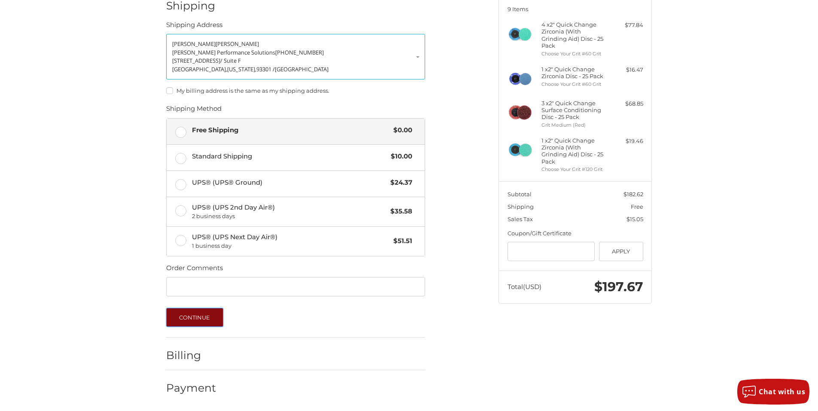
click at [200, 318] on button "Continue" at bounding box center [194, 317] width 57 height 19
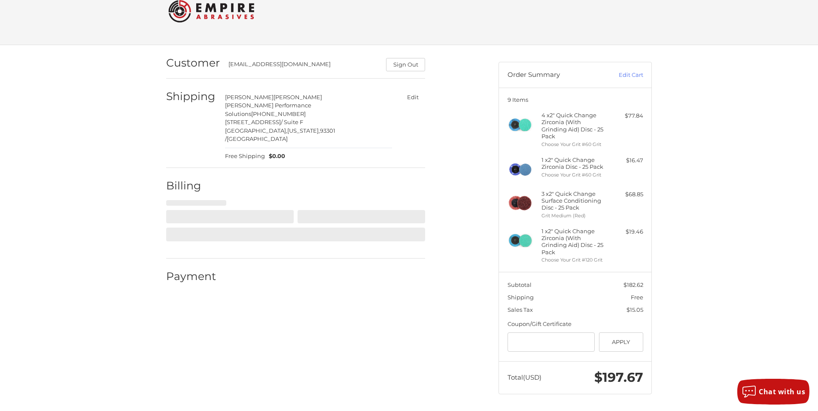
select select "**"
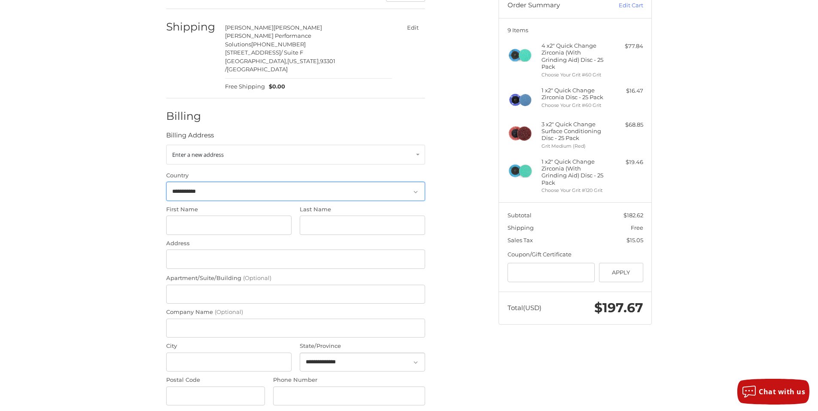
scroll to position [91, 0]
click at [233, 182] on select "**********" at bounding box center [295, 191] width 259 height 19
click at [106, 150] on div "**********" at bounding box center [409, 242] width 818 height 532
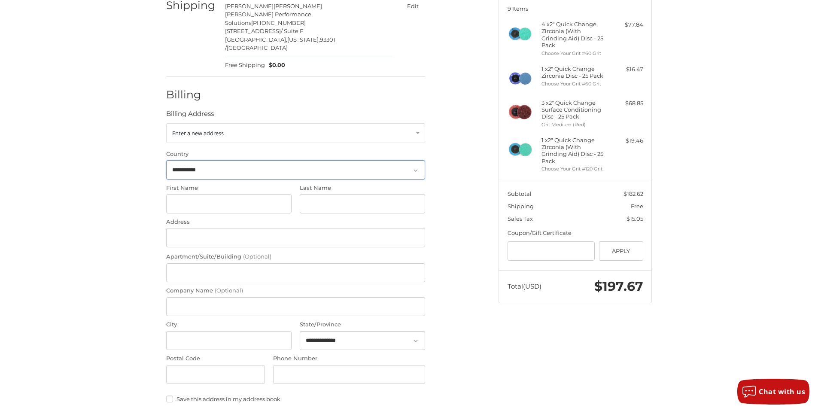
scroll to position [134, 0]
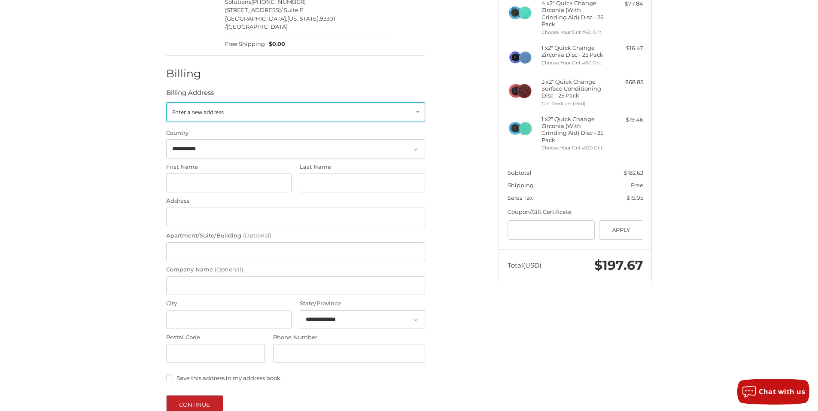
click at [205, 108] on span "Enter a new address" at bounding box center [198, 112] width 52 height 8
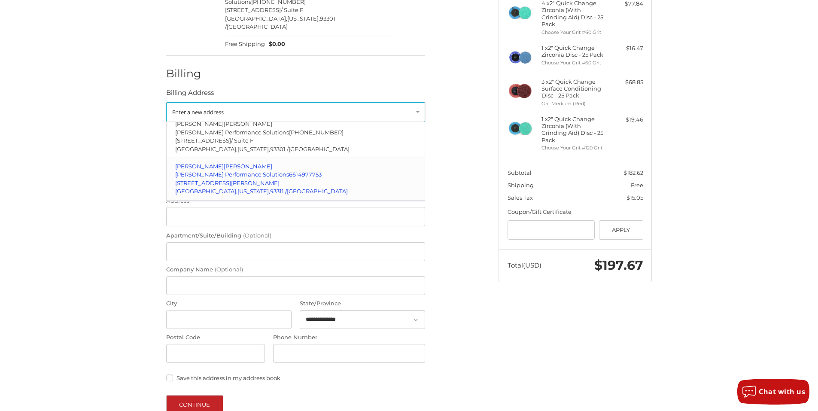
scroll to position [30, 0]
click at [199, 171] on span "Frick's Performance Solutions" at bounding box center [232, 174] width 114 height 7
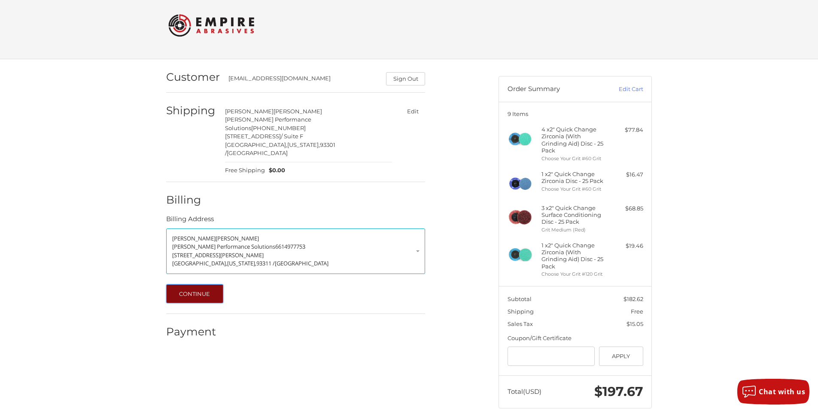
click at [209, 284] on button "Continue" at bounding box center [194, 293] width 57 height 19
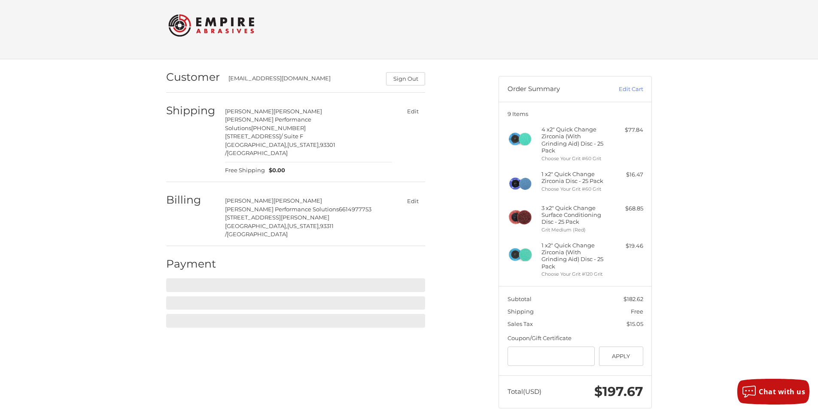
scroll to position [9, 0]
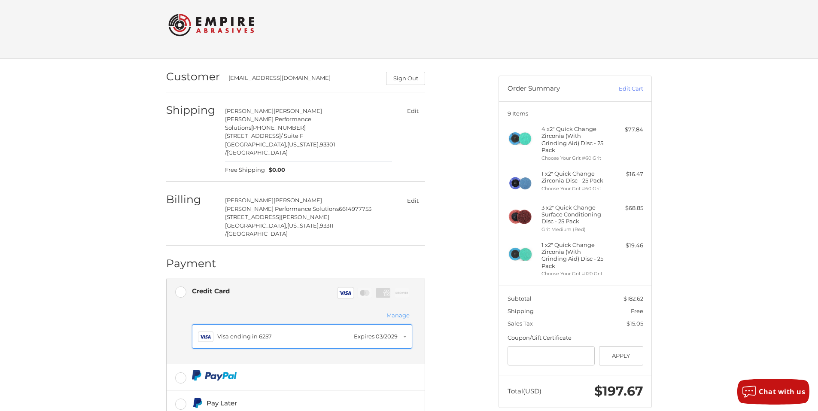
click at [269, 332] on div "Visa ending in 6257" at bounding box center [283, 336] width 132 height 9
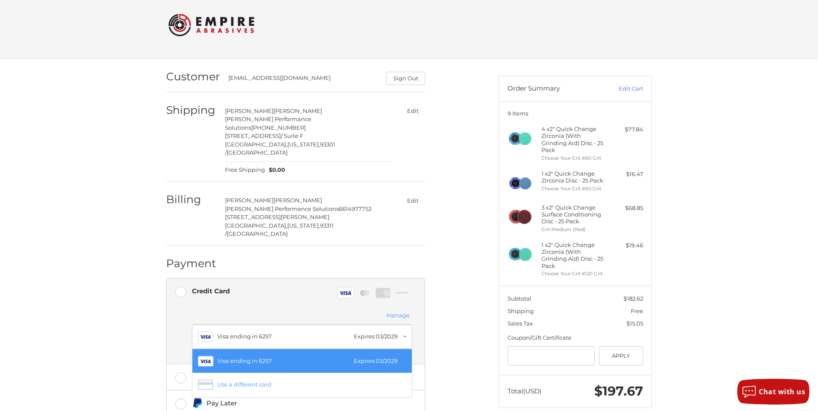
click at [265, 357] on div "Visa ending in 6257" at bounding box center [283, 361] width 132 height 9
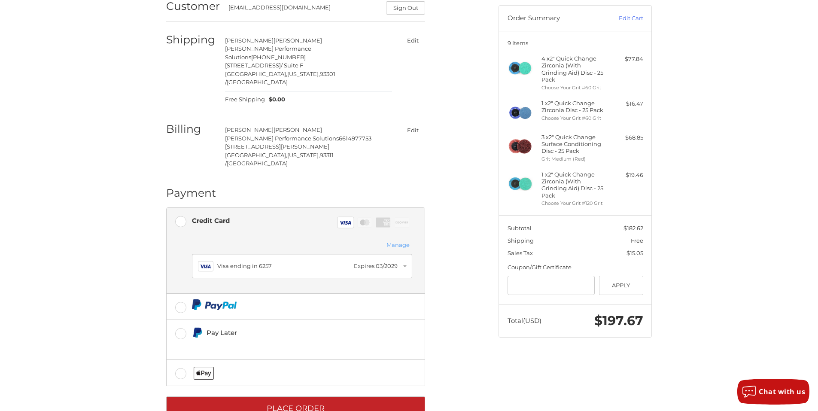
scroll to position [82, 0]
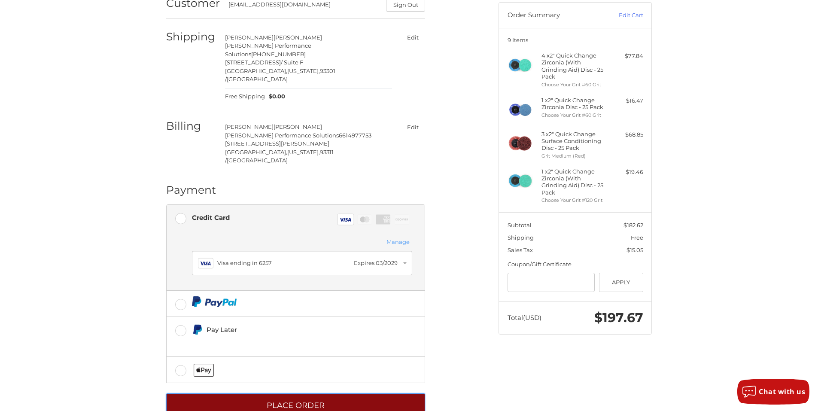
click at [357, 393] on button "Place Order" at bounding box center [295, 405] width 259 height 24
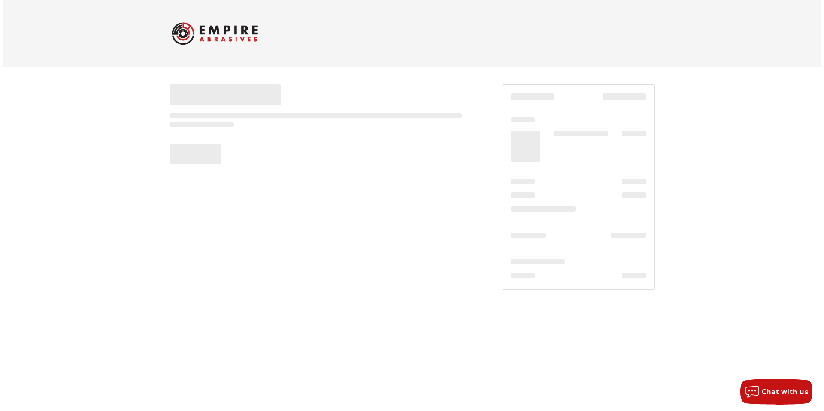
scroll to position [0, 0]
